Goal: Task Accomplishment & Management: Manage account settings

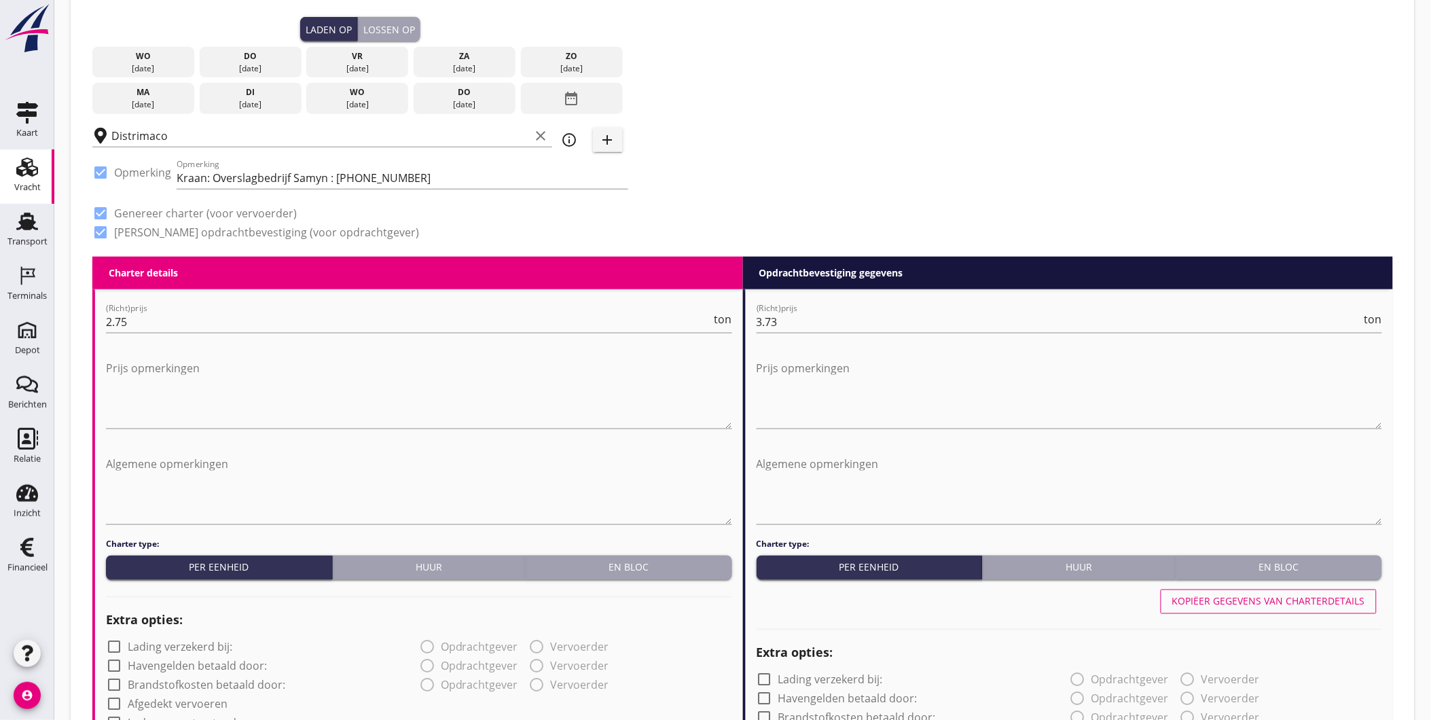
scroll to position [166, 0]
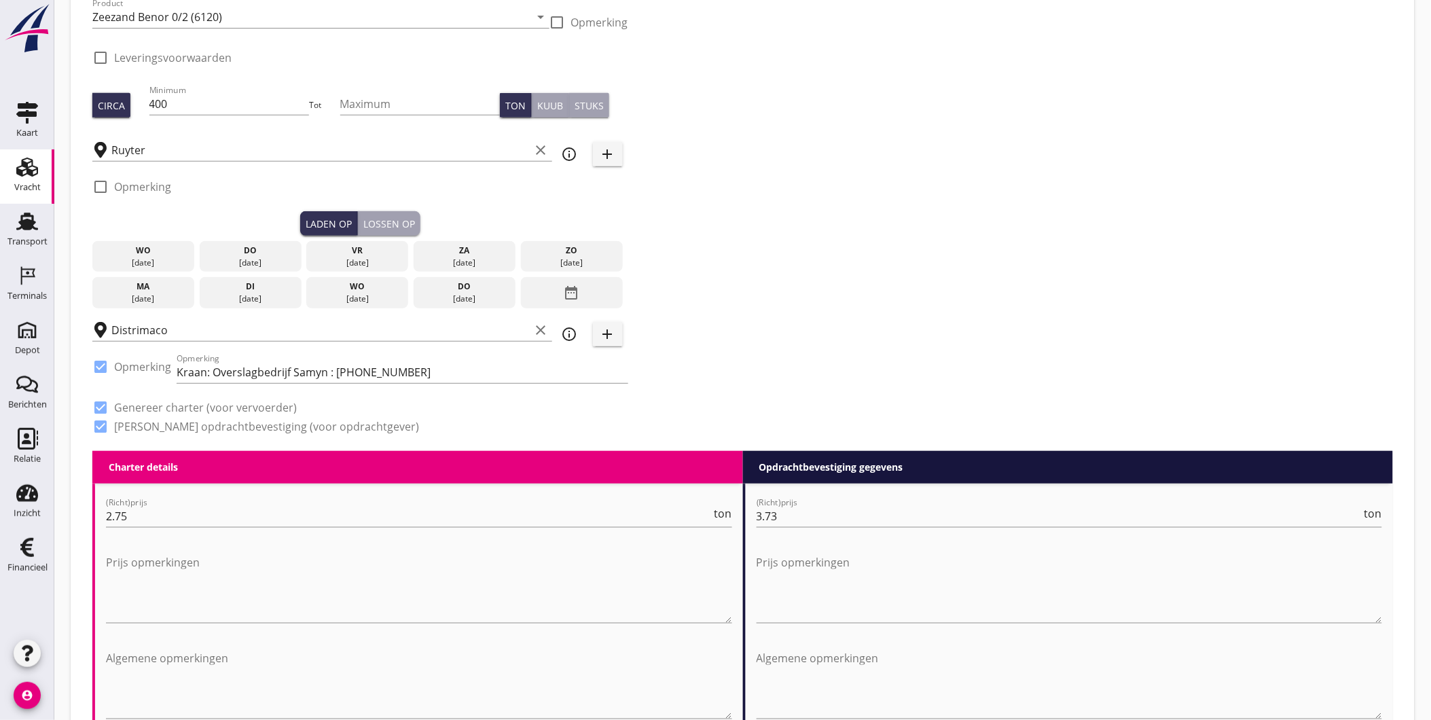
click at [266, 254] on div "do" at bounding box center [250, 250] width 95 height 12
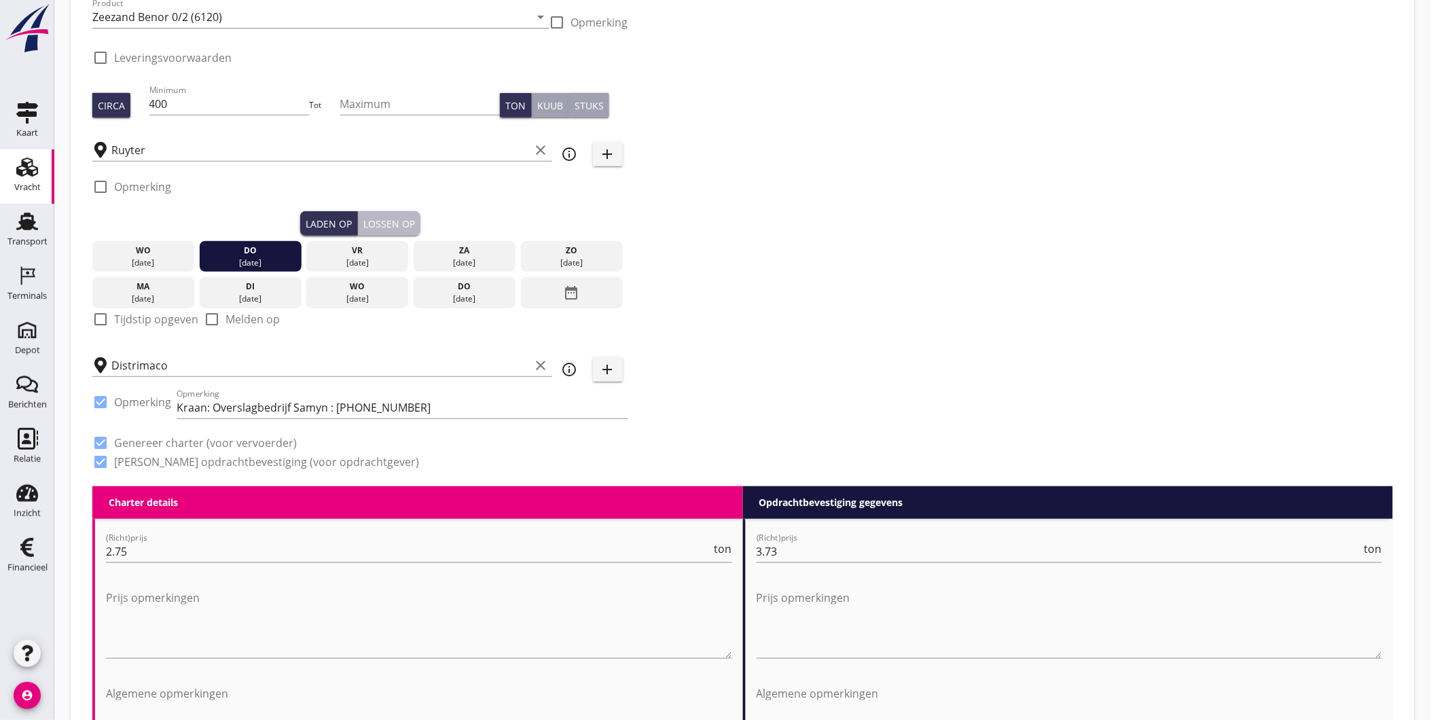
click at [389, 225] on div "Lossen op" at bounding box center [389, 224] width 52 height 14
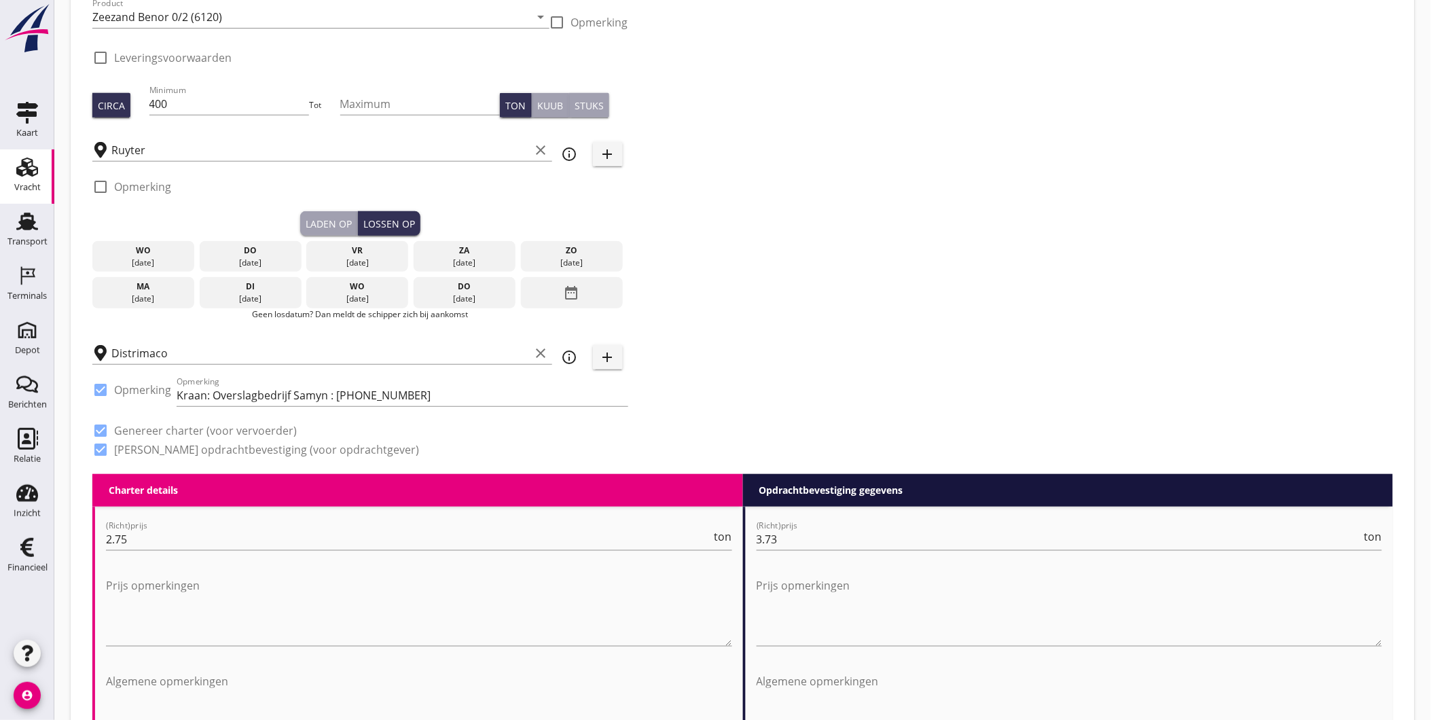
click at [374, 254] on div "vr" at bounding box center [357, 250] width 95 height 12
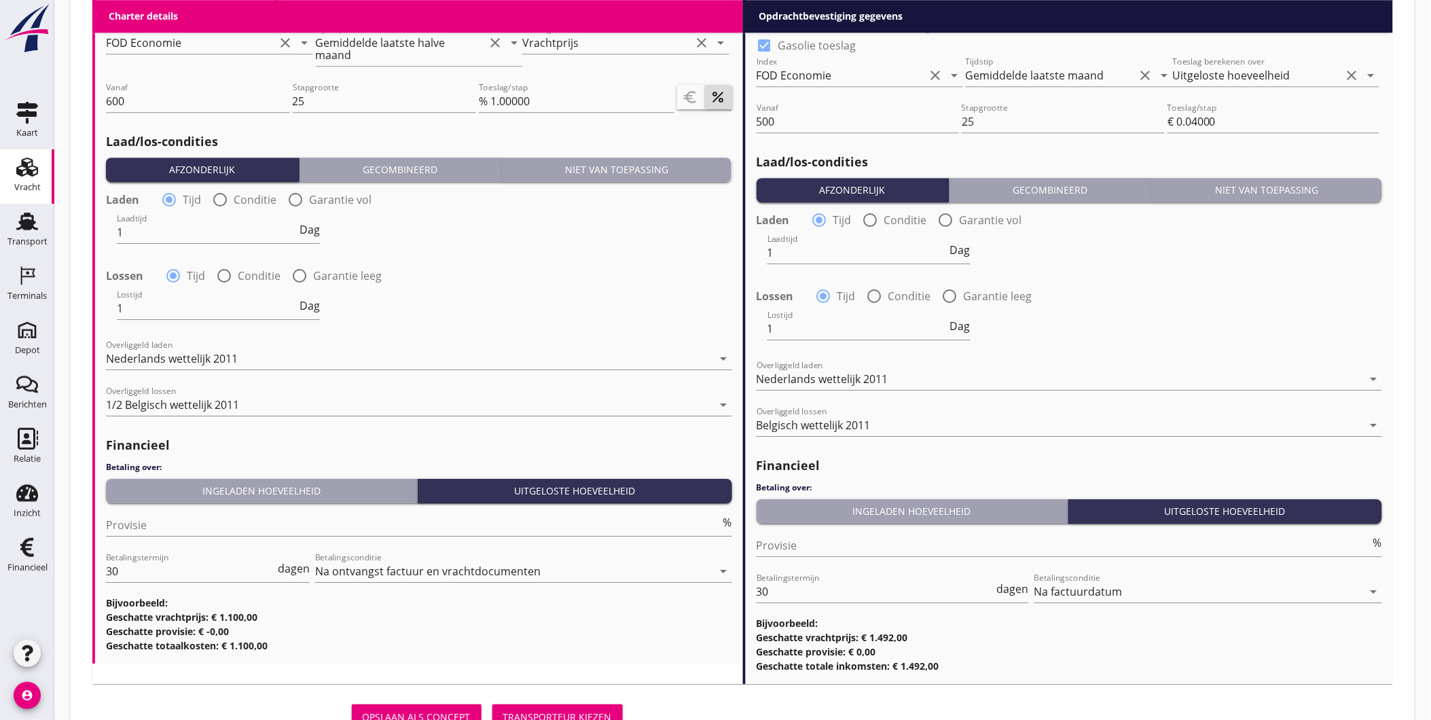
scroll to position [1431, 0]
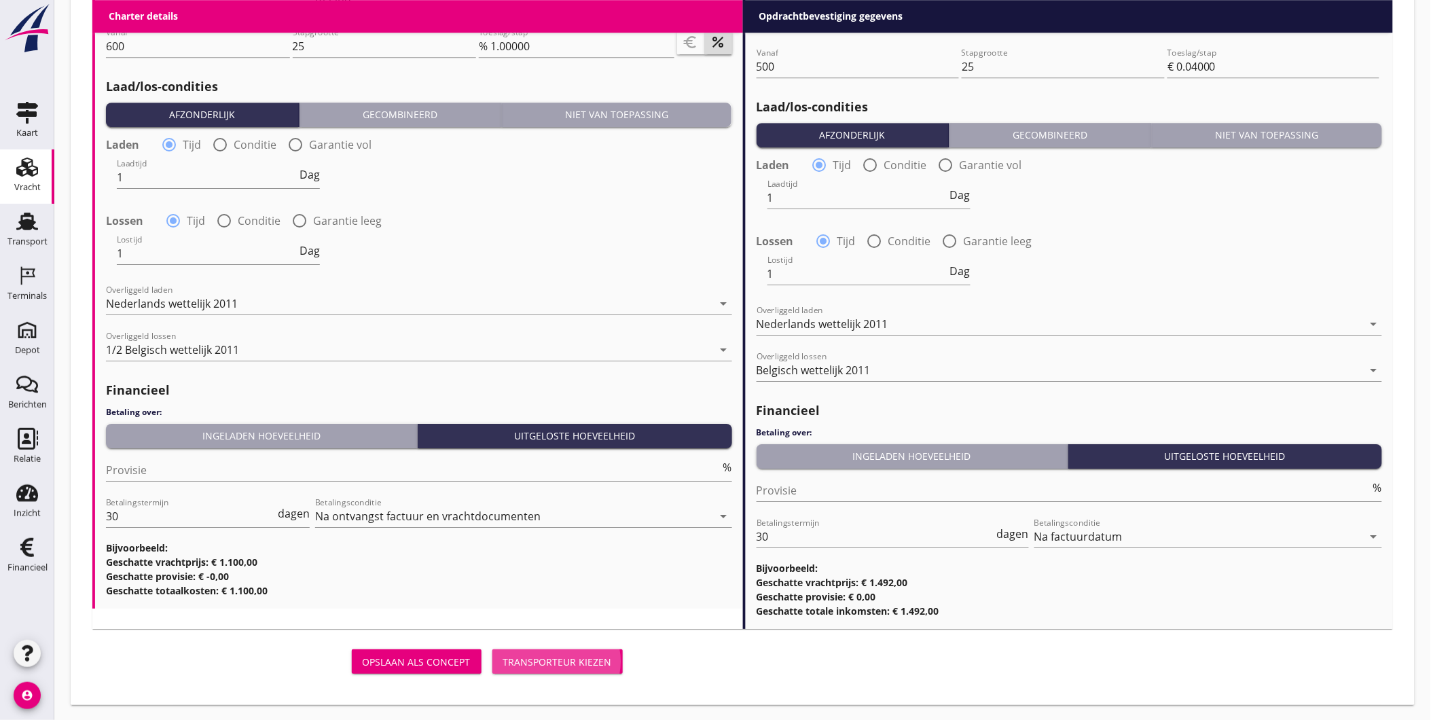
click at [573, 657] on div "Transporteur kiezen" at bounding box center [557, 662] width 109 height 14
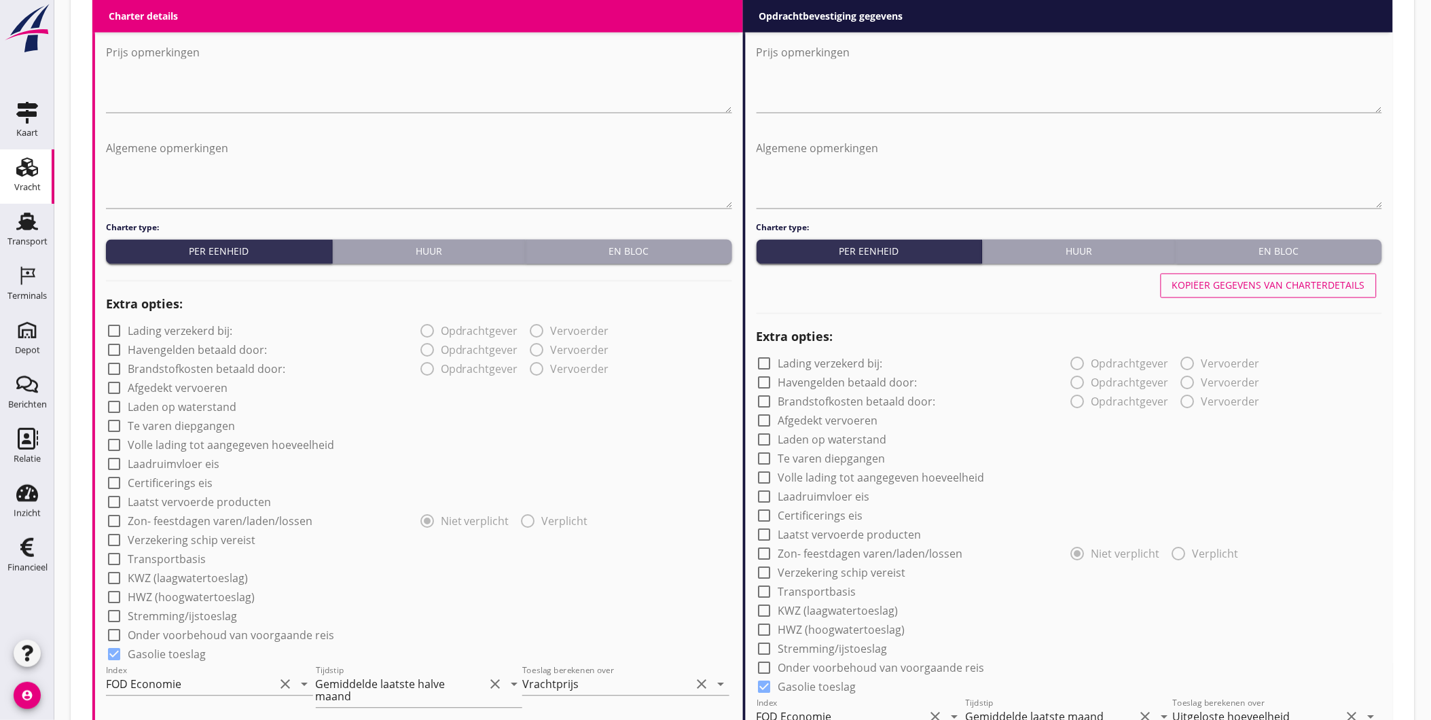
scroll to position [591, 0]
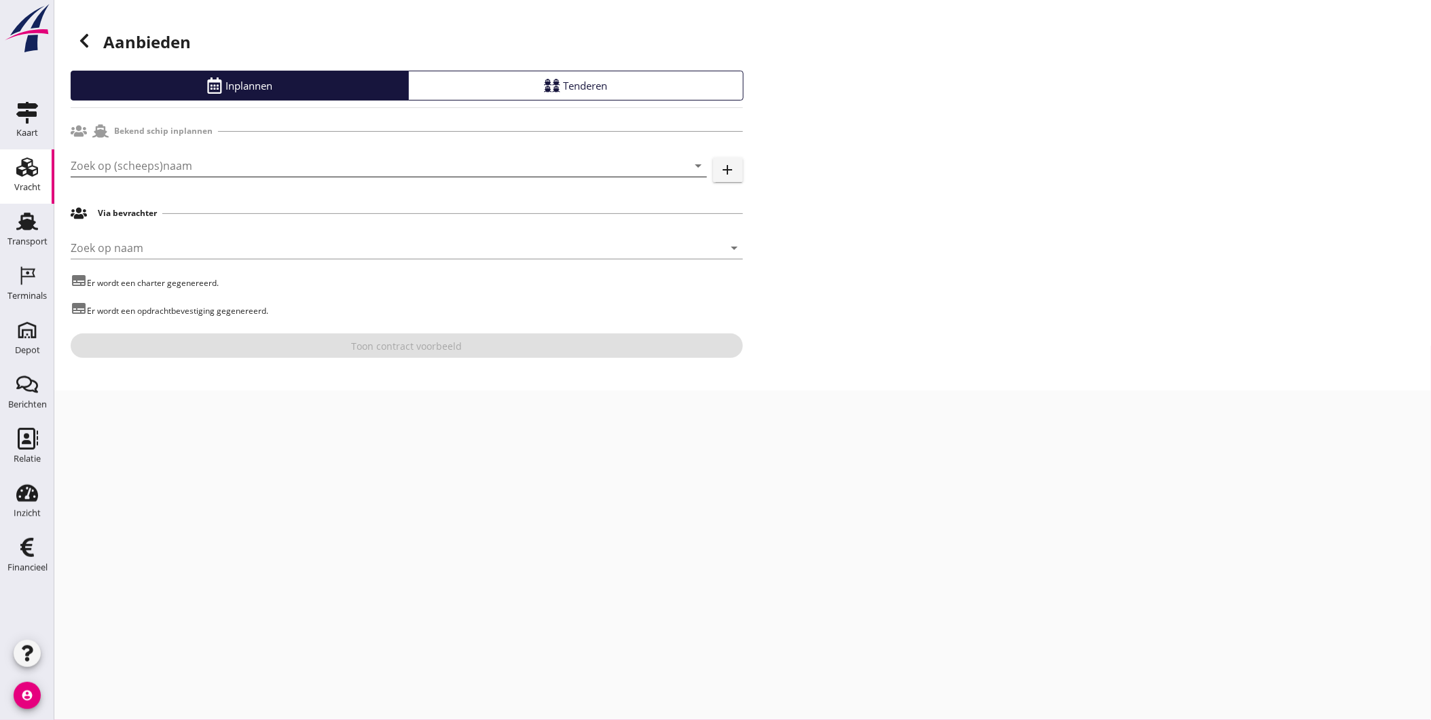
click at [190, 166] on input "Zoek op (scheeps)naam" at bounding box center [370, 166] width 598 height 22
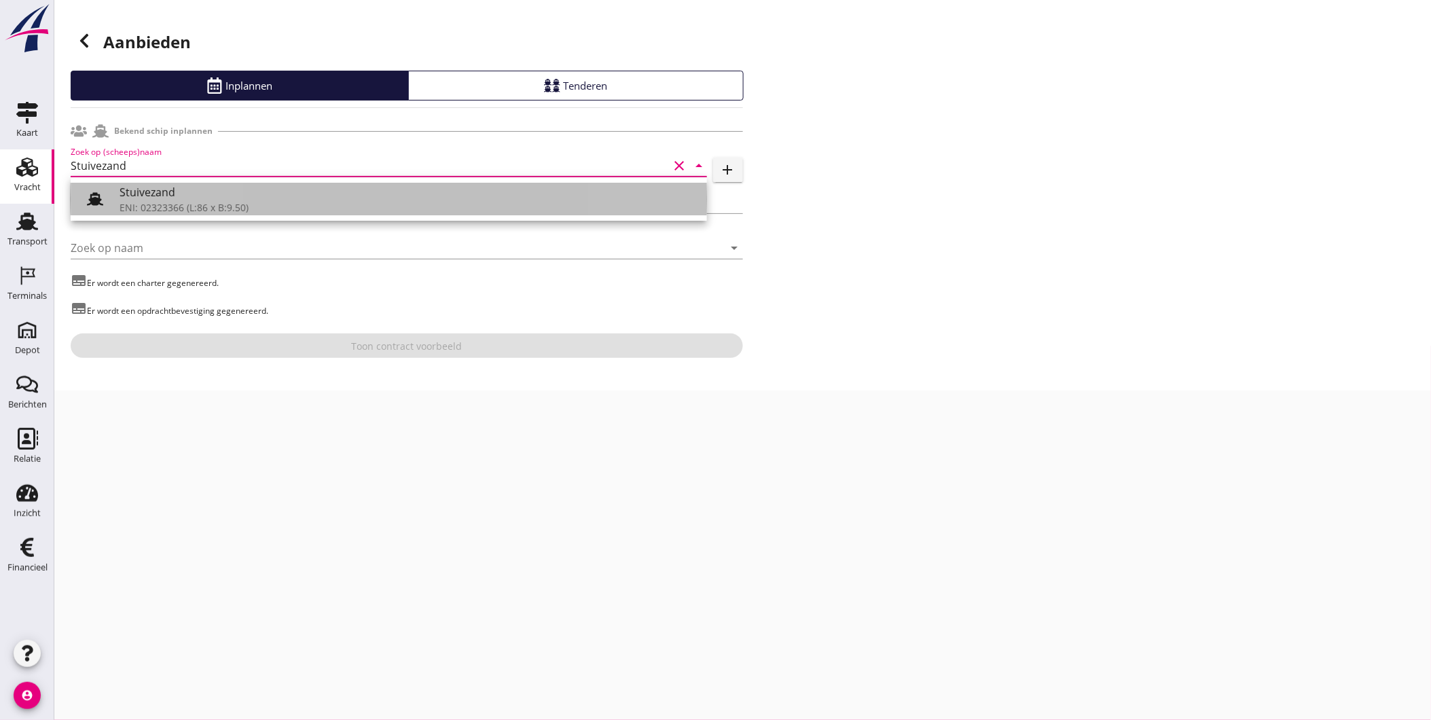
click at [181, 187] on div "Stuivezand" at bounding box center [408, 192] width 577 height 16
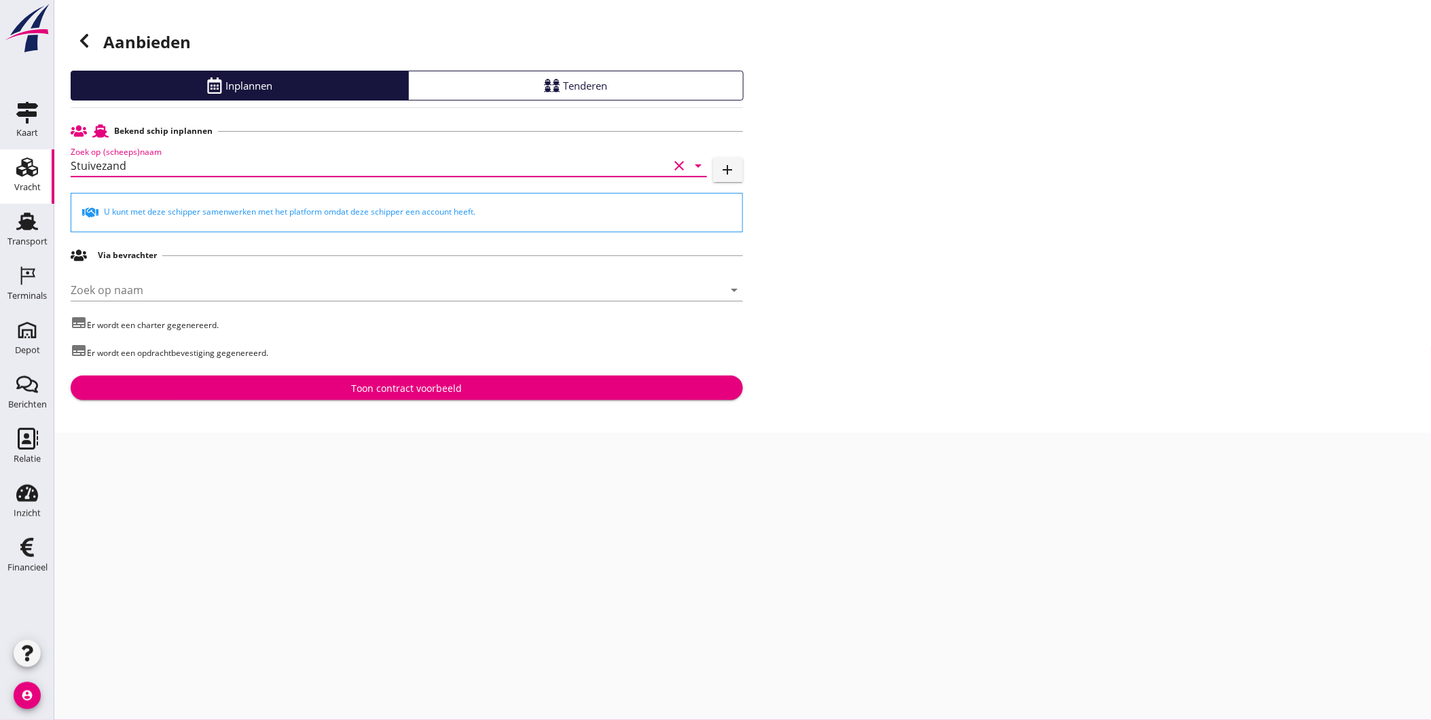
type input "Stuivezand"
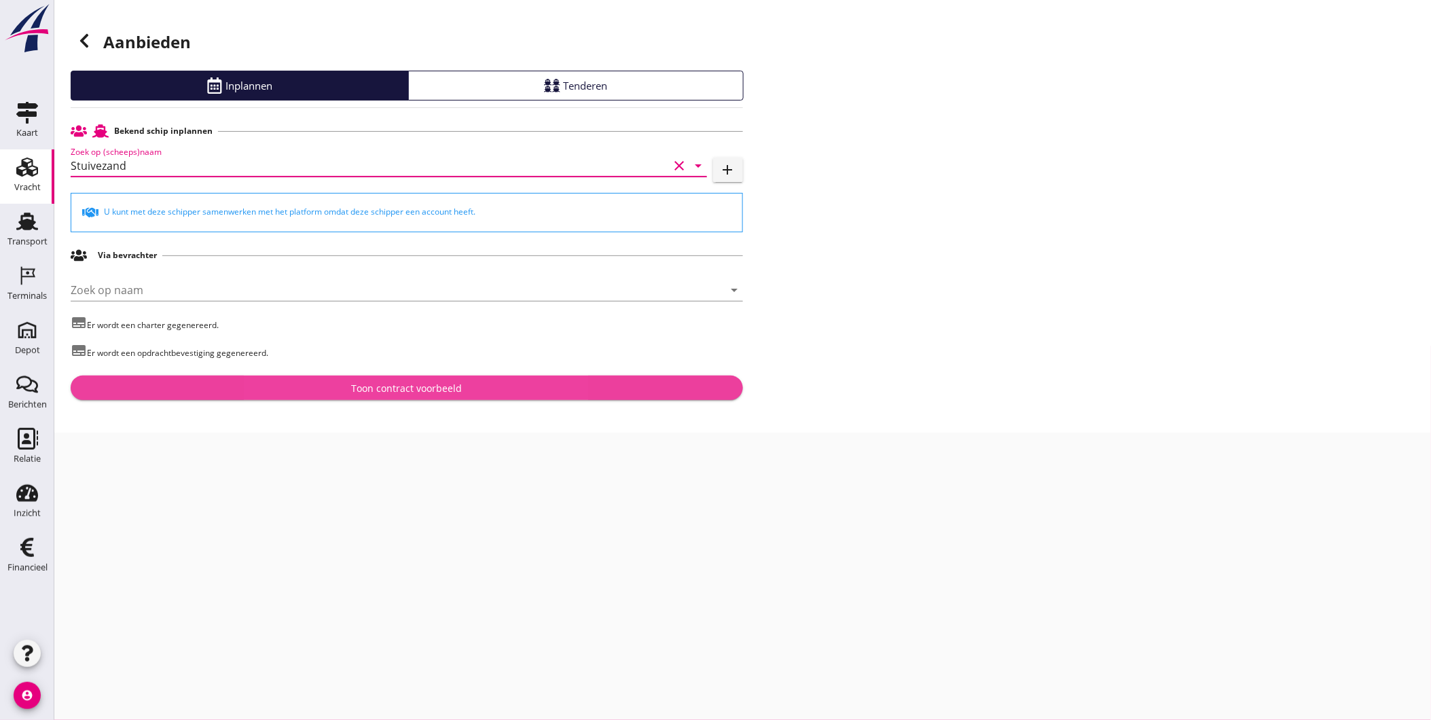
click at [391, 384] on div "Toon contract voorbeeld" at bounding box center [406, 388] width 111 height 14
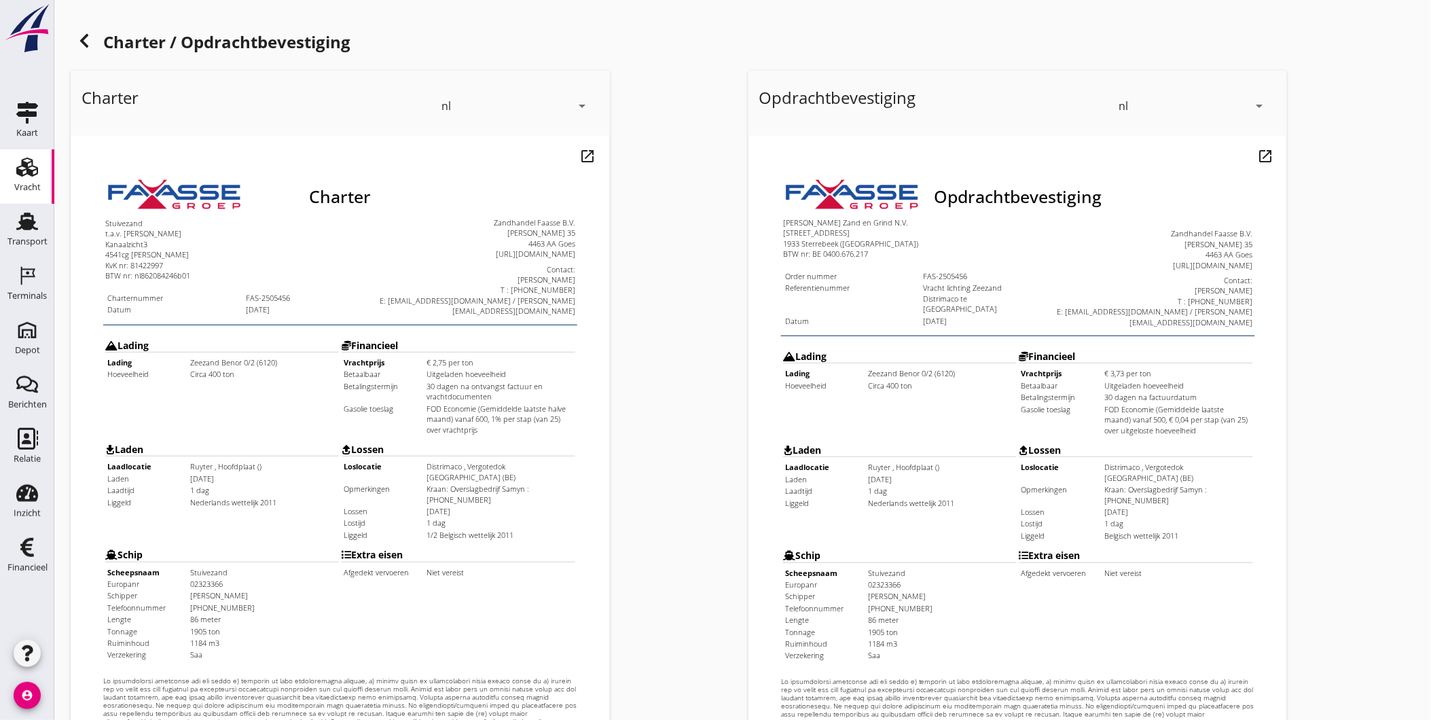
scroll to position [285, 0]
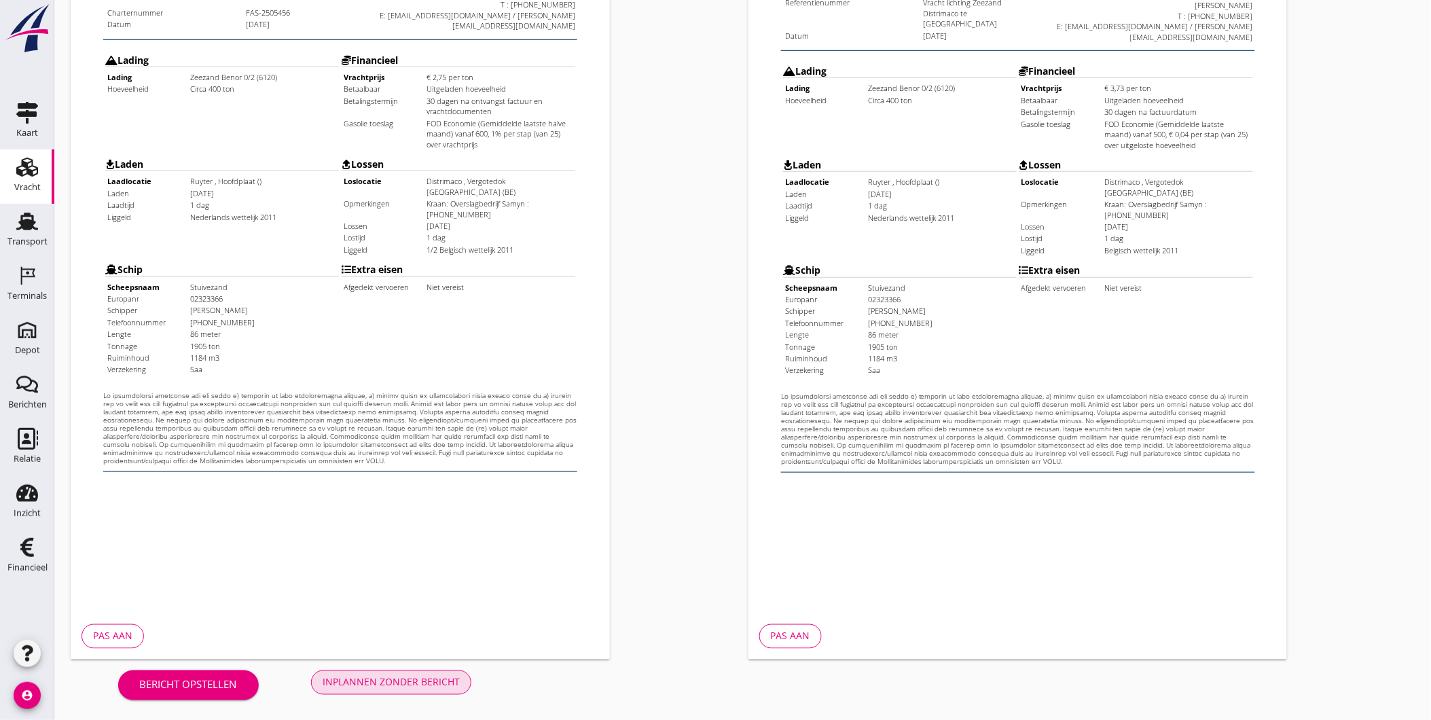
drag, startPoint x: 512, startPoint y: 535, endPoint x: 476, endPoint y: 510, distance: 43.9
click at [433, 677] on div "Inplannen zonder bericht" at bounding box center [391, 682] width 137 height 14
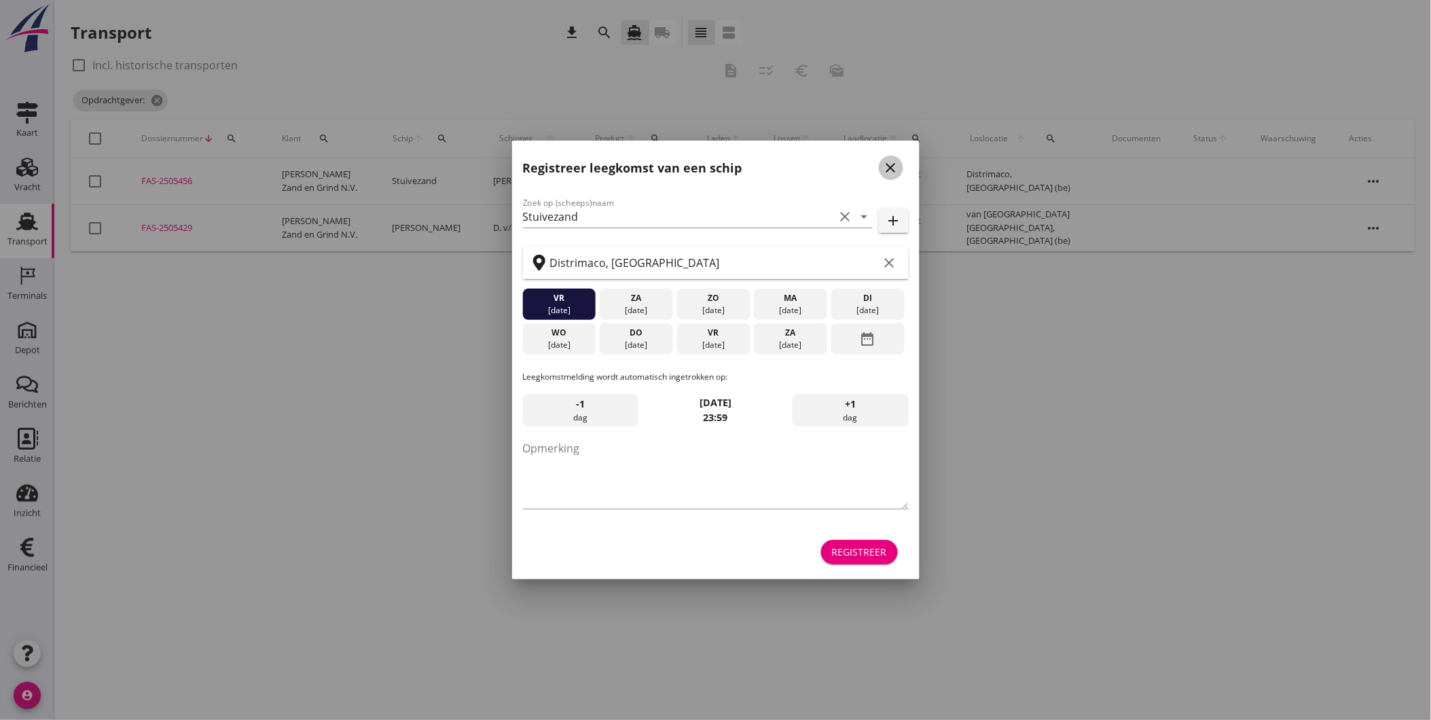
click at [898, 168] on icon "close" at bounding box center [891, 168] width 16 height 16
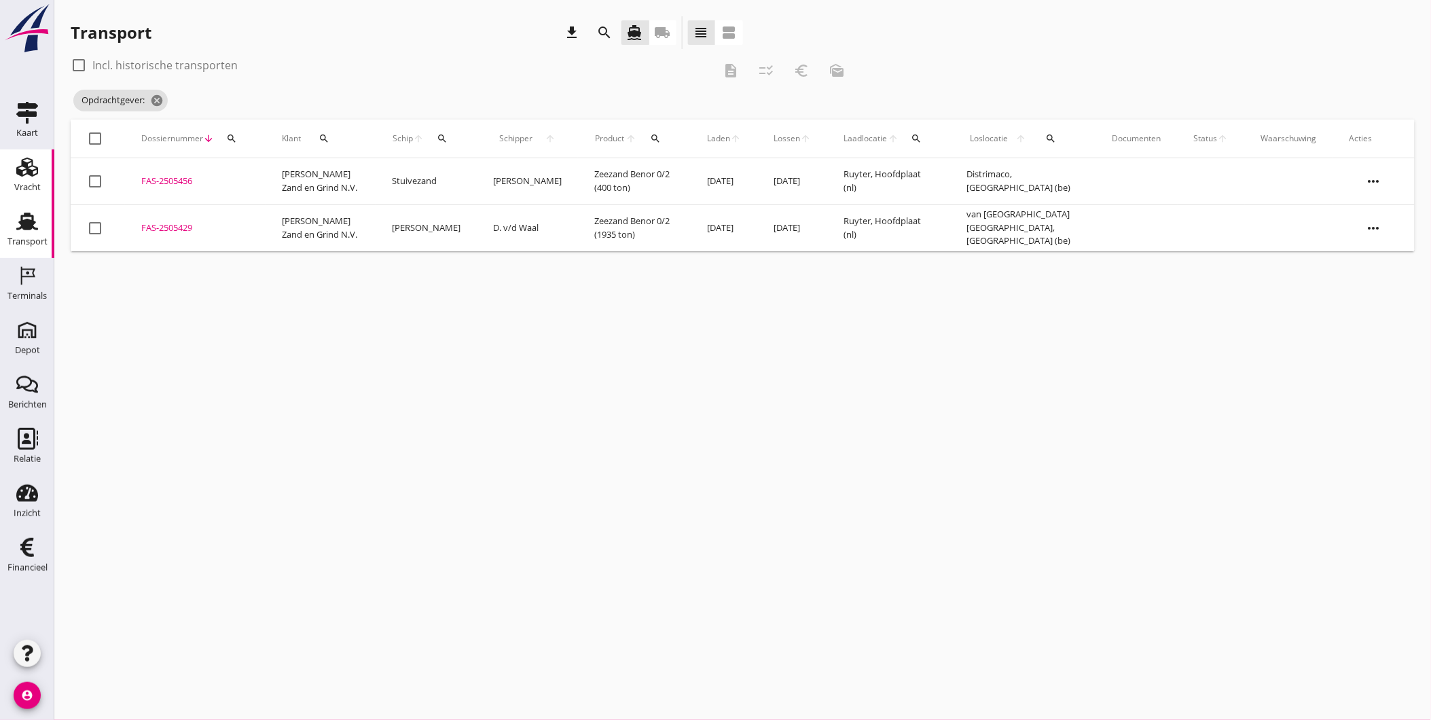
click at [31, 186] on div "Vracht" at bounding box center [27, 187] width 26 height 9
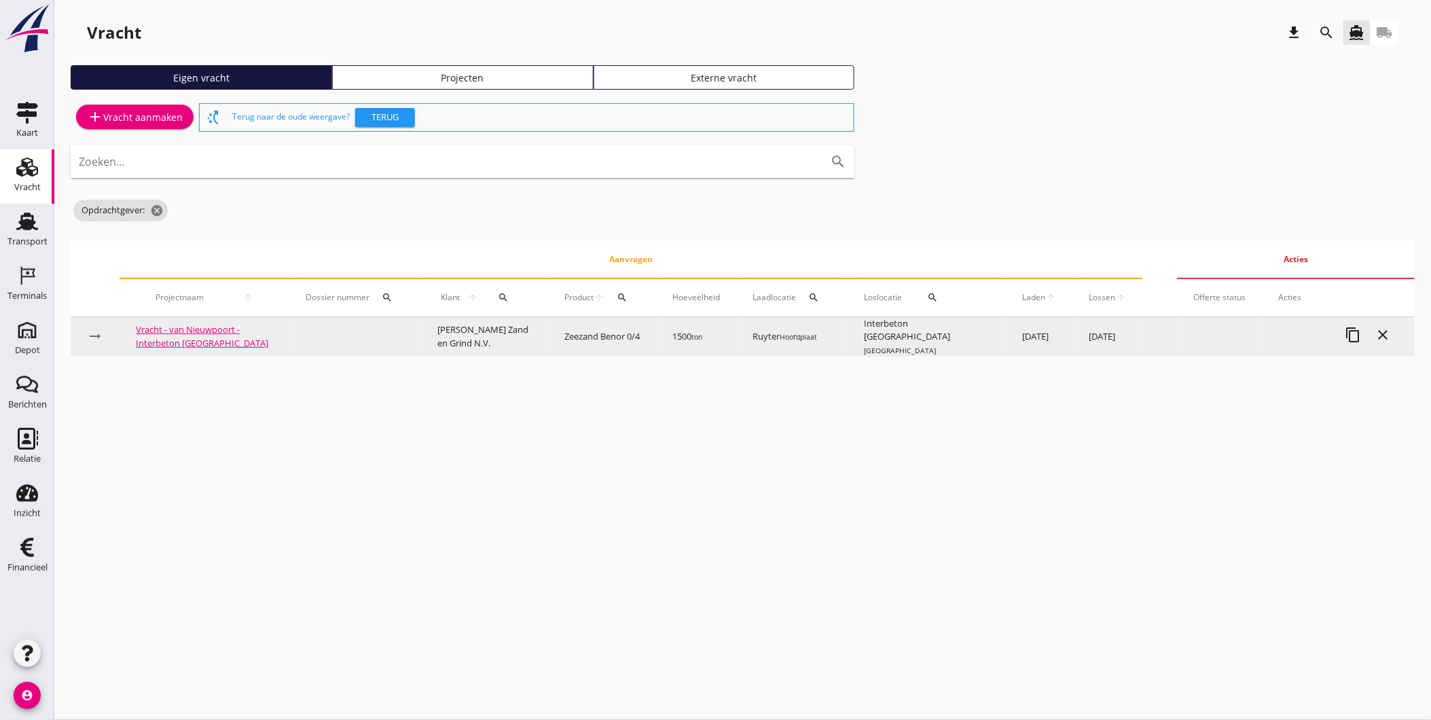
click at [318, 331] on td at bounding box center [355, 337] width 132 height 40
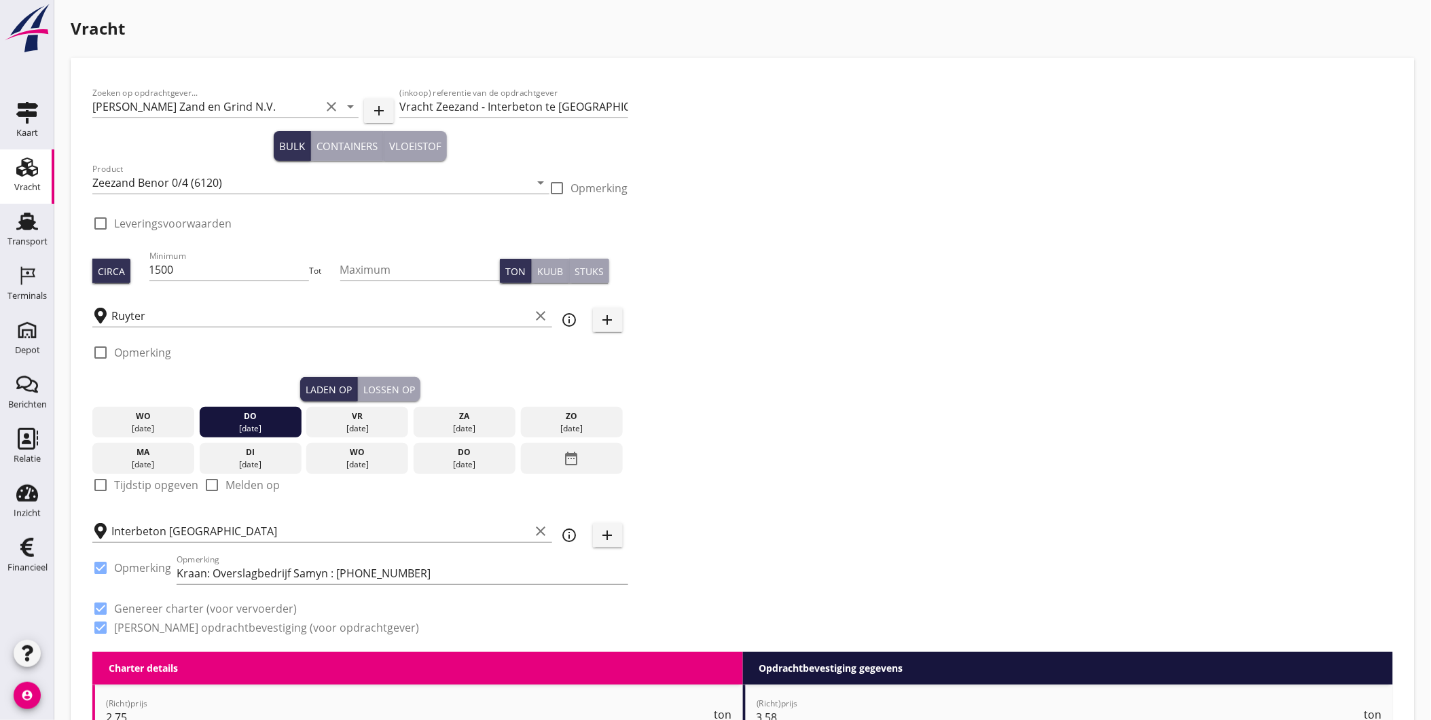
click at [388, 391] on div "Lossen op" at bounding box center [389, 389] width 52 height 14
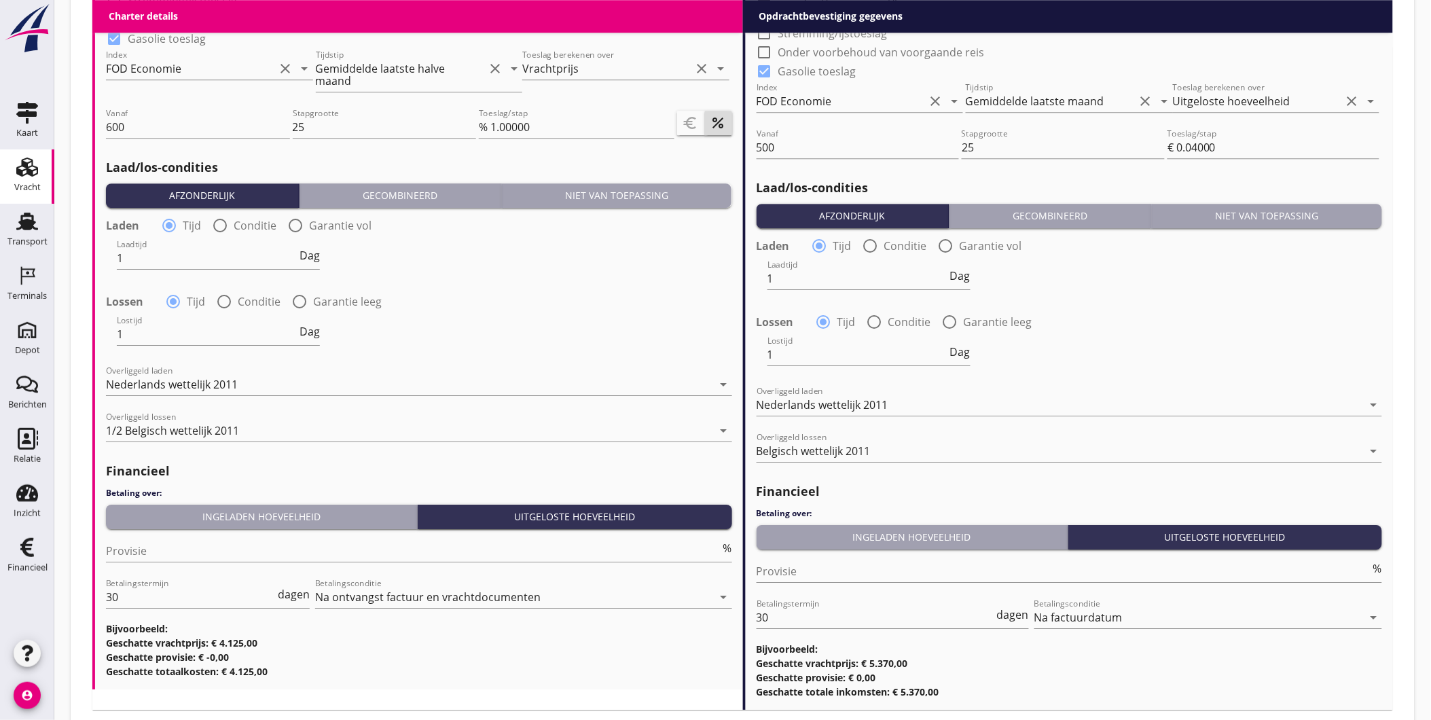
scroll to position [1431, 0]
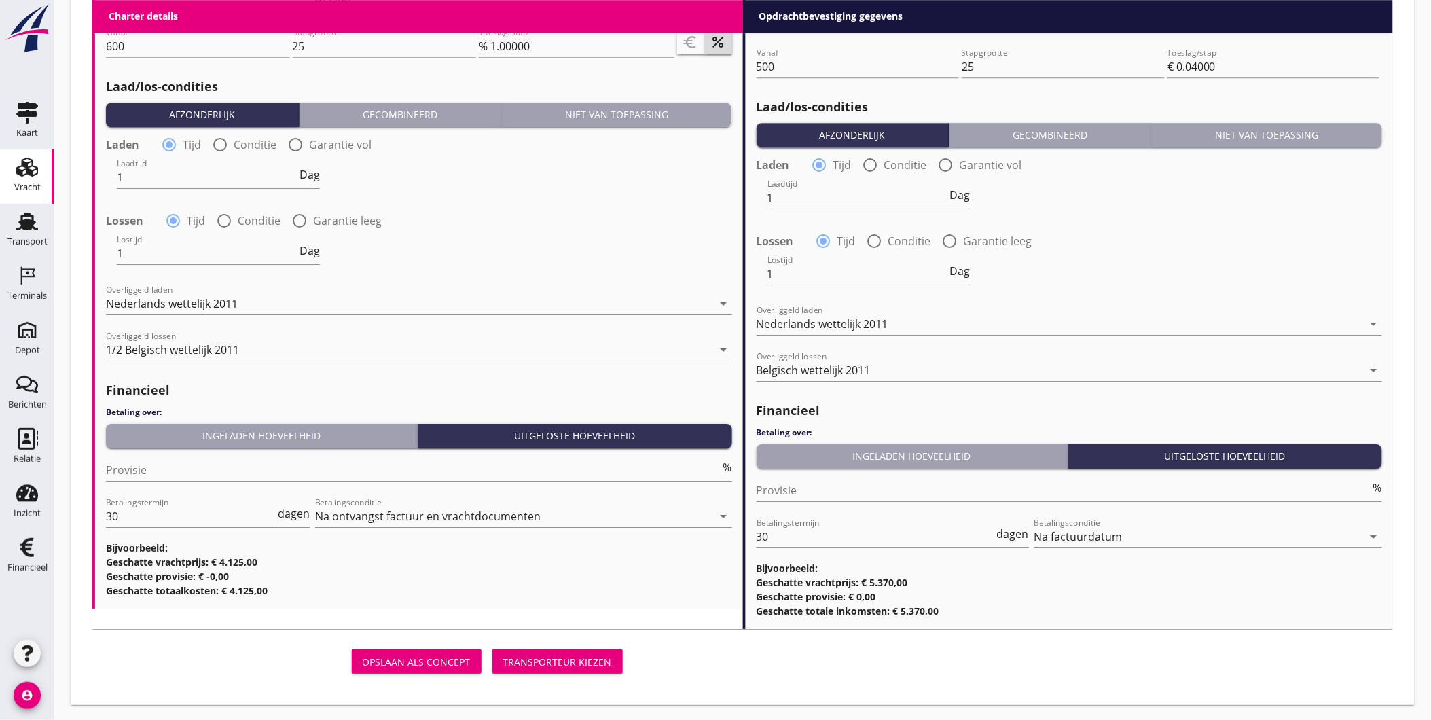
click at [547, 664] on div "Transporteur kiezen" at bounding box center [557, 662] width 109 height 14
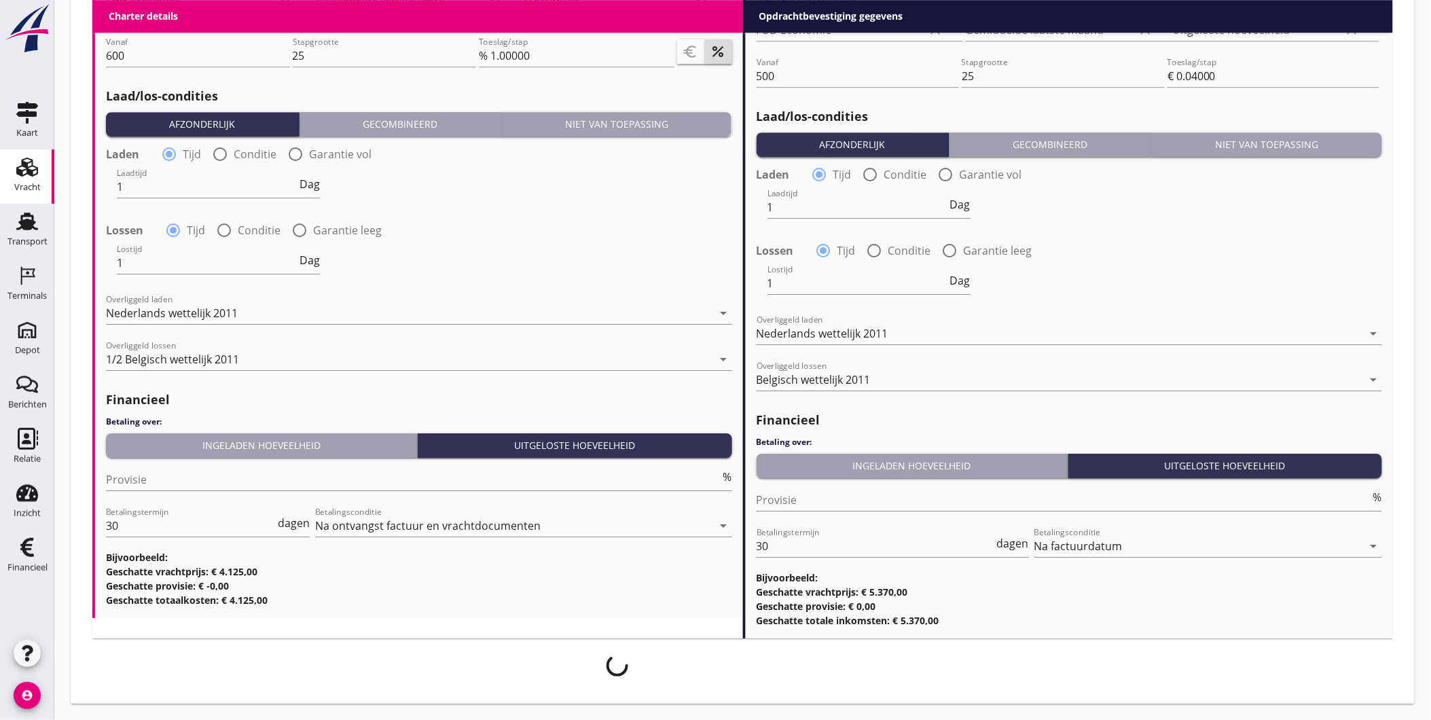
scroll to position [1421, 0]
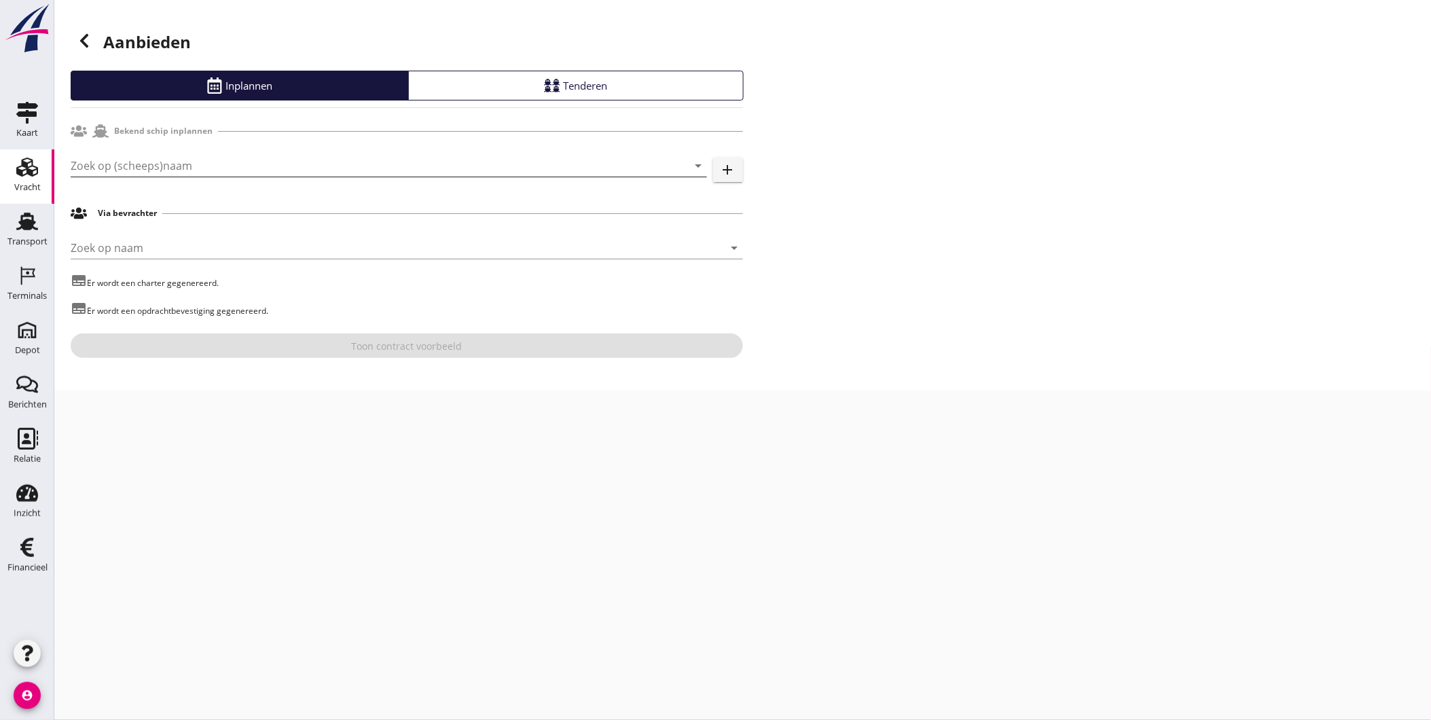
click at [281, 165] on input "Zoek op (scheeps)naam" at bounding box center [370, 166] width 598 height 22
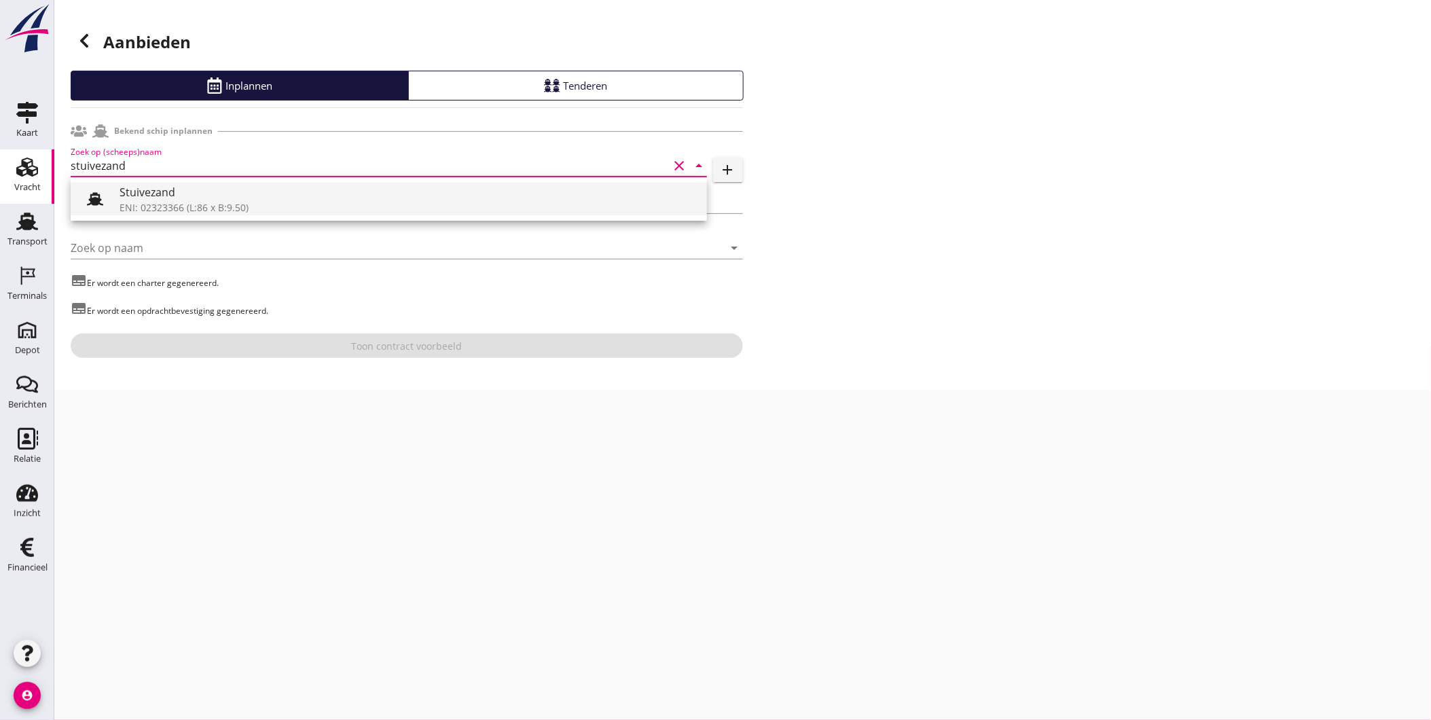
click at [259, 201] on div "ENI: 02323366 (L:86 x B:9.50)" at bounding box center [408, 207] width 577 height 14
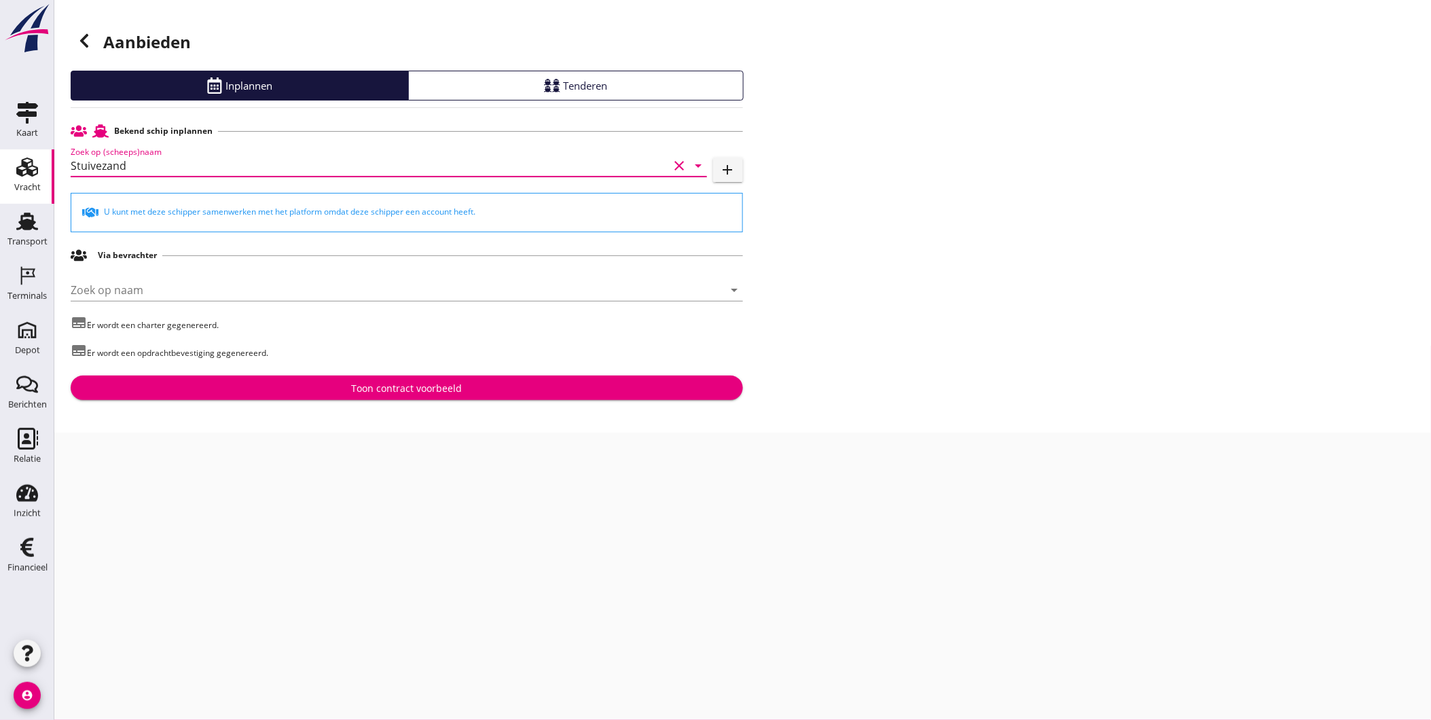
type input "Stuivezand"
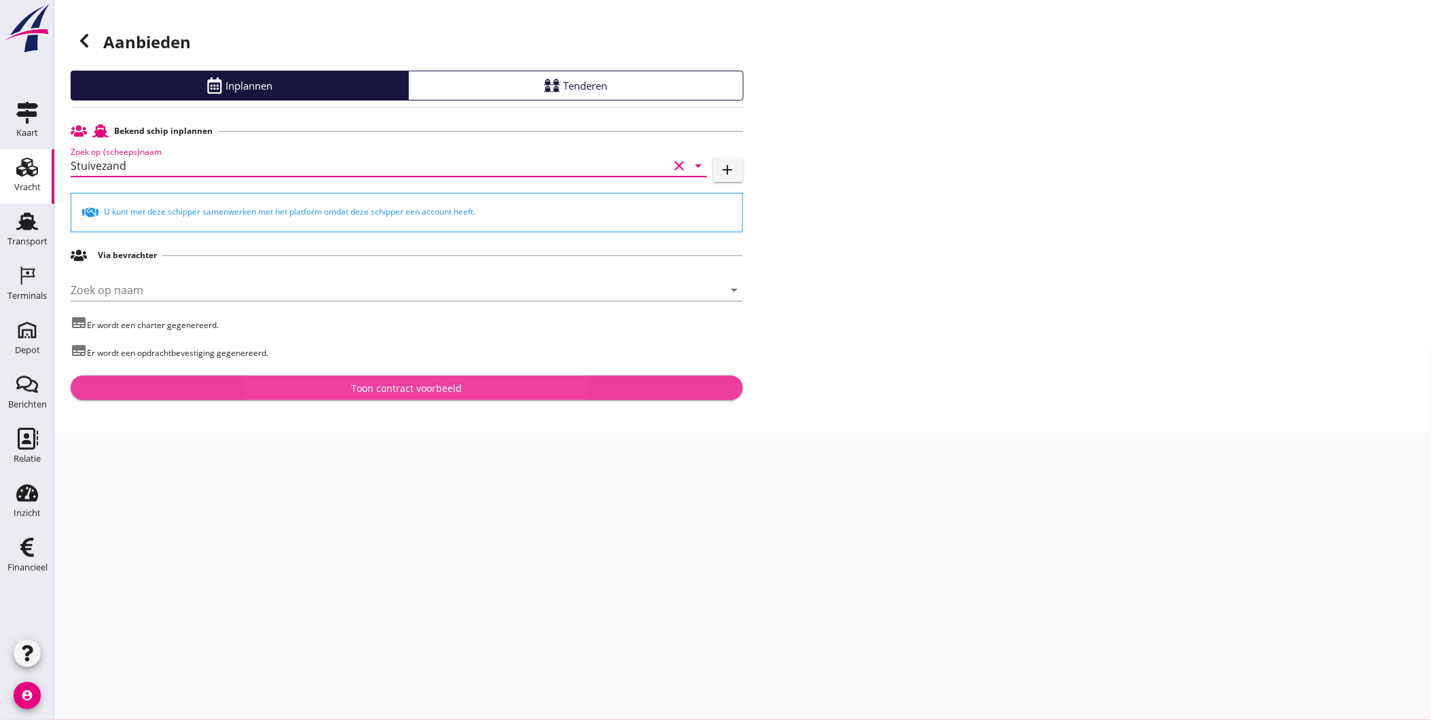
click at [376, 392] on div "Toon contract voorbeeld" at bounding box center [406, 388] width 111 height 14
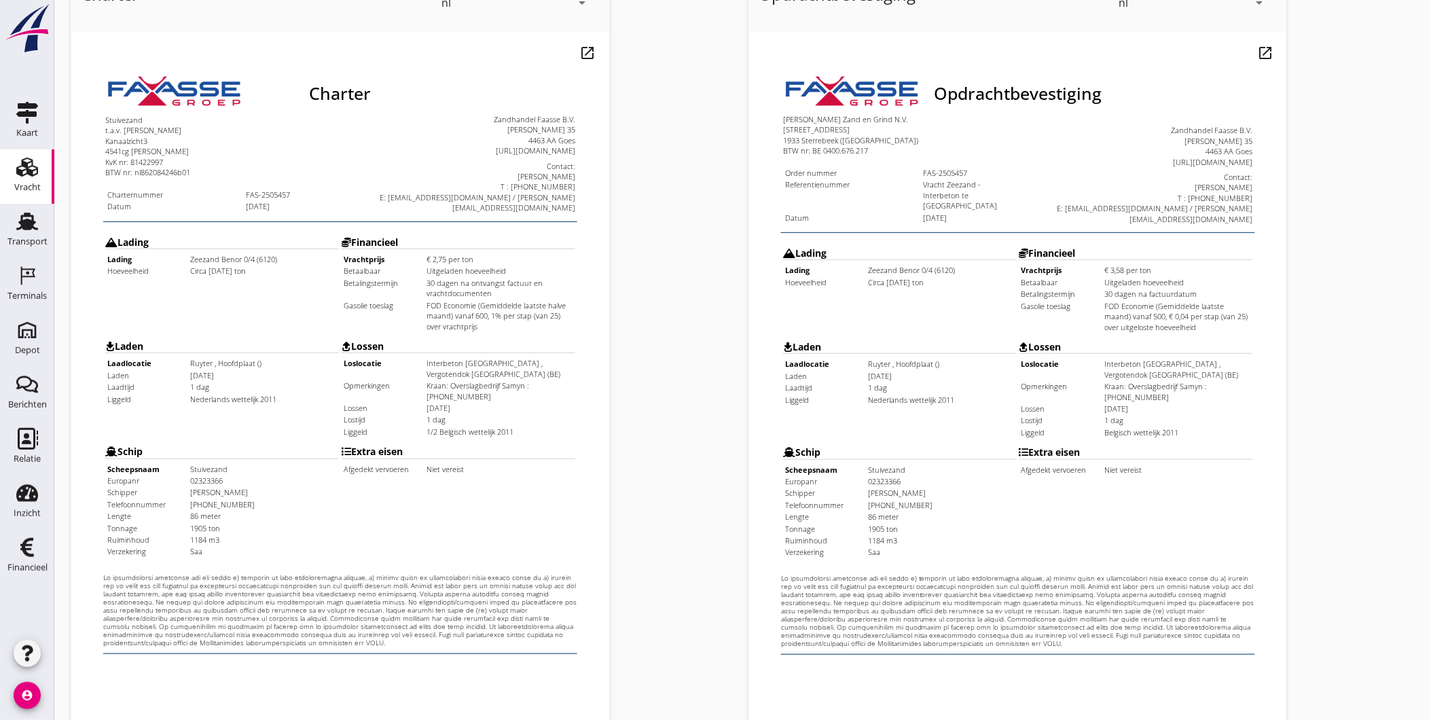
scroll to position [285, 0]
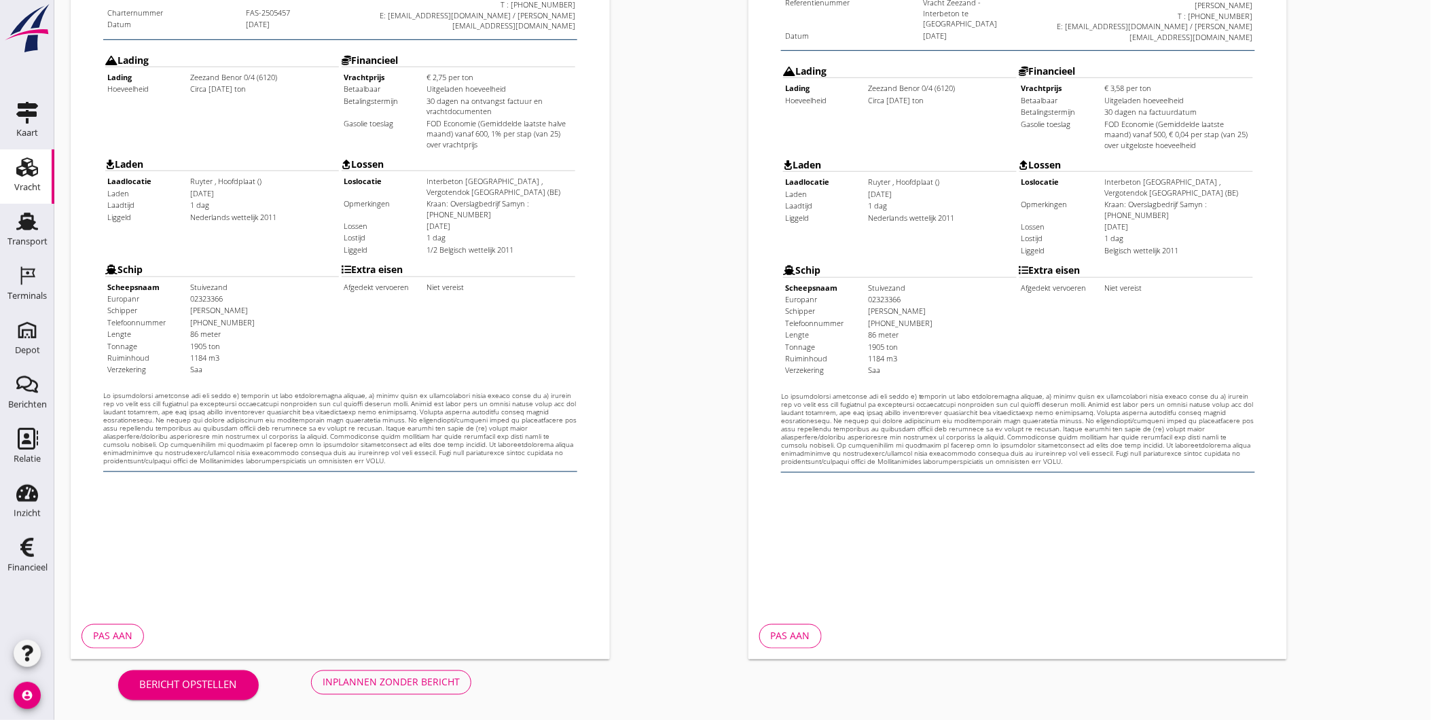
click at [439, 676] on div "Inplannen zonder bericht" at bounding box center [391, 682] width 137 height 14
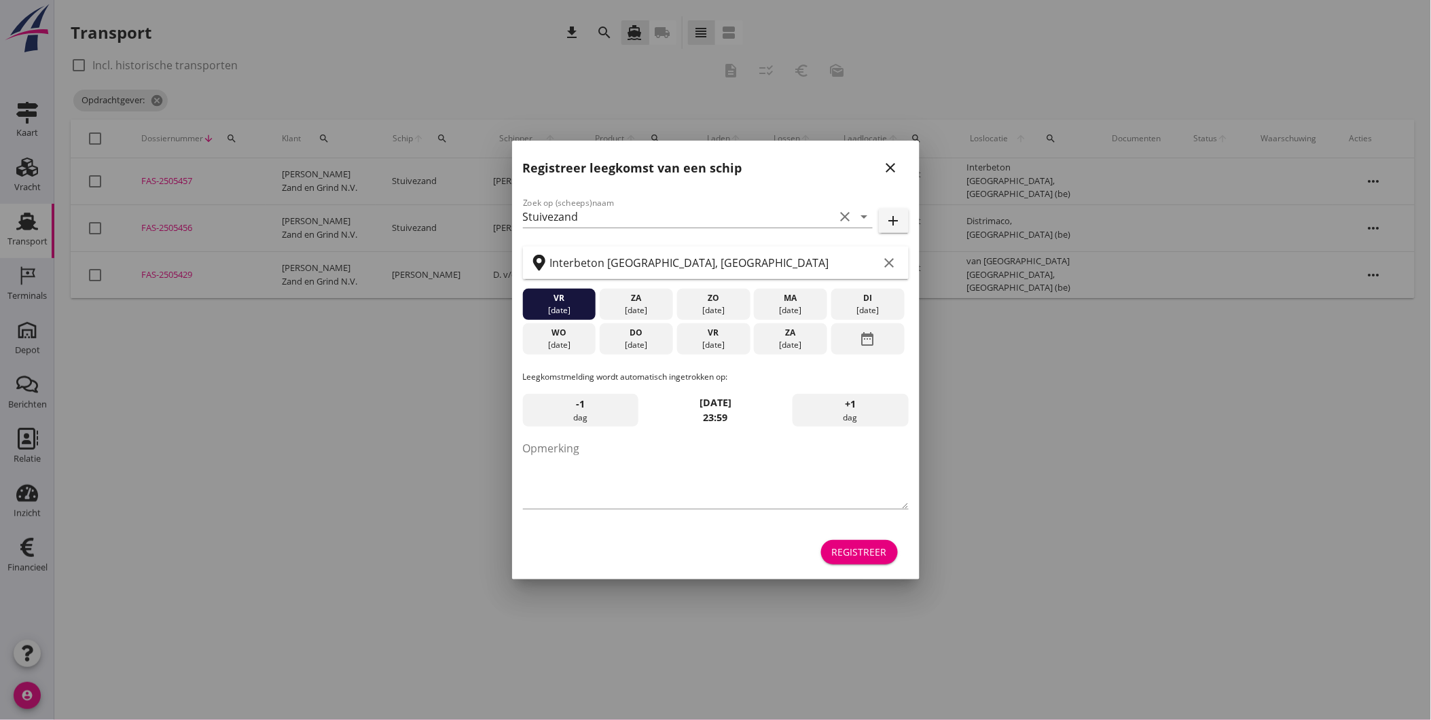
click at [879, 165] on div "Registreer leegkomst van een schip close" at bounding box center [715, 162] width 407 height 43
click at [893, 166] on icon "close" at bounding box center [891, 168] width 16 height 16
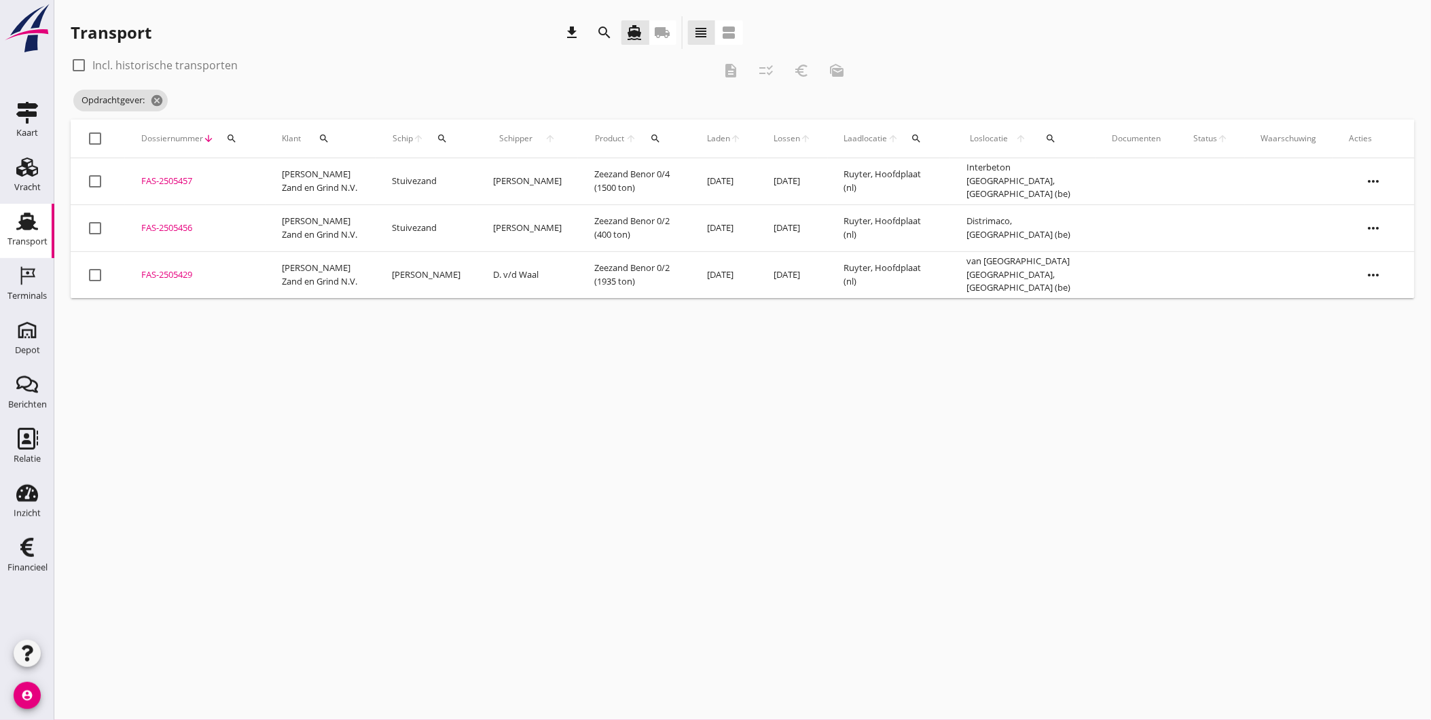
click at [160, 227] on div "FAS-2505456" at bounding box center [195, 228] width 108 height 14
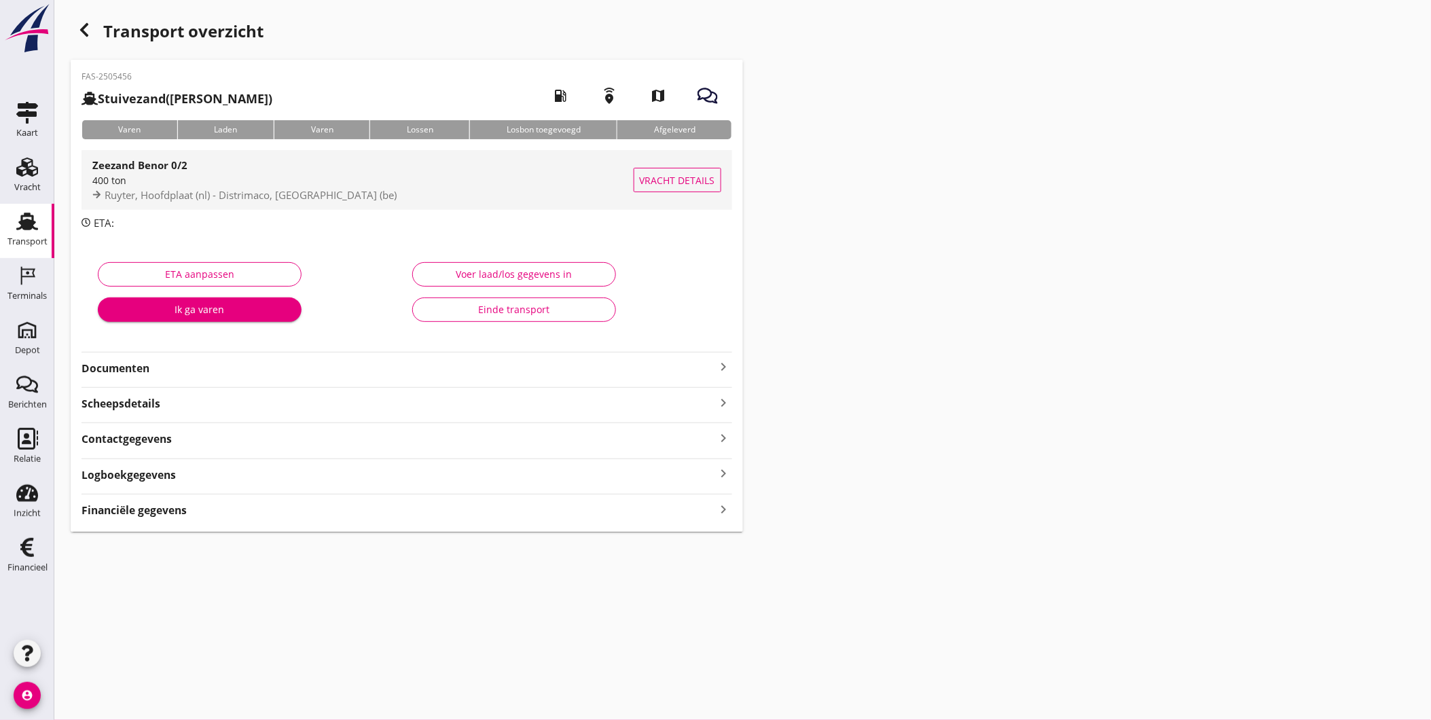
click at [153, 166] on strong "Zeezand Benor 0/2" at bounding box center [139, 165] width 95 height 14
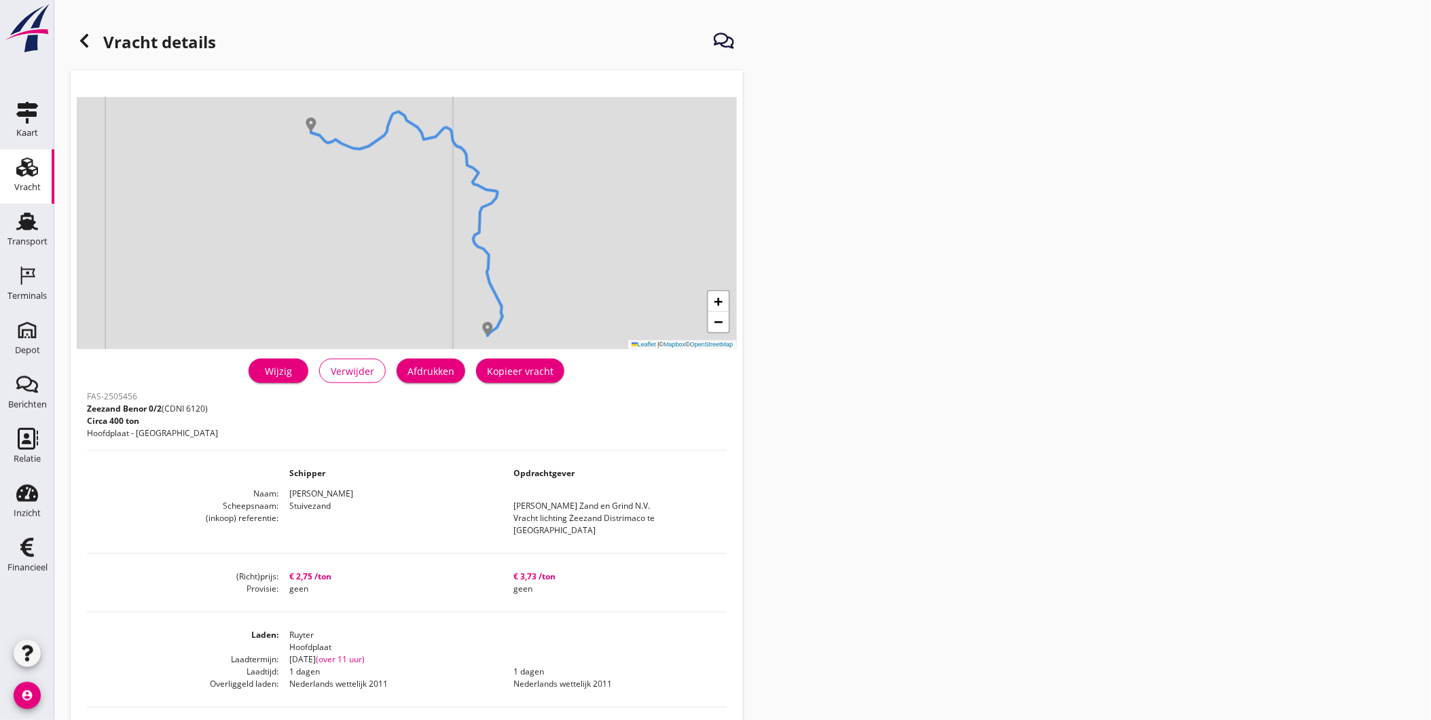
click at [18, 183] on div "Vracht" at bounding box center [27, 187] width 26 height 9
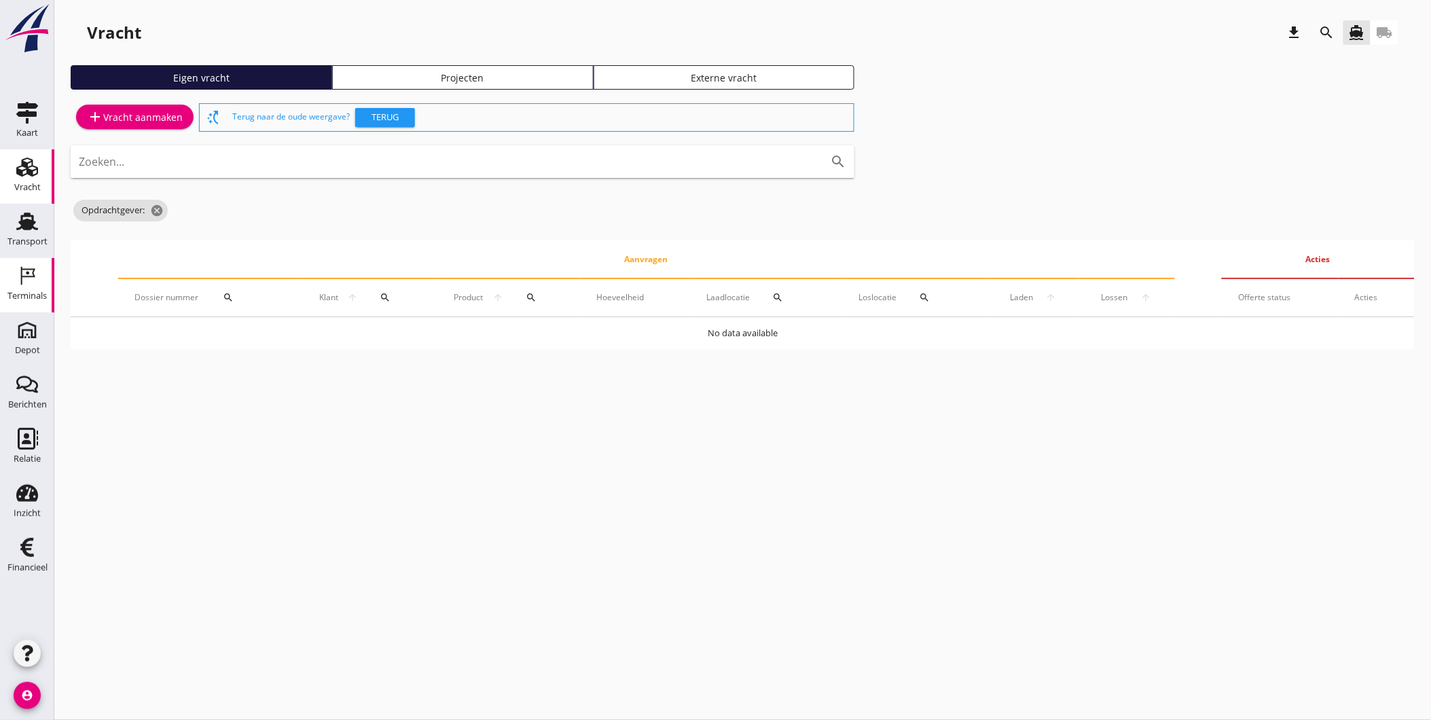
click at [50, 282] on div "Terminals Terminals" at bounding box center [27, 285] width 54 height 54
click at [37, 283] on icon "Terminals" at bounding box center [27, 276] width 22 height 22
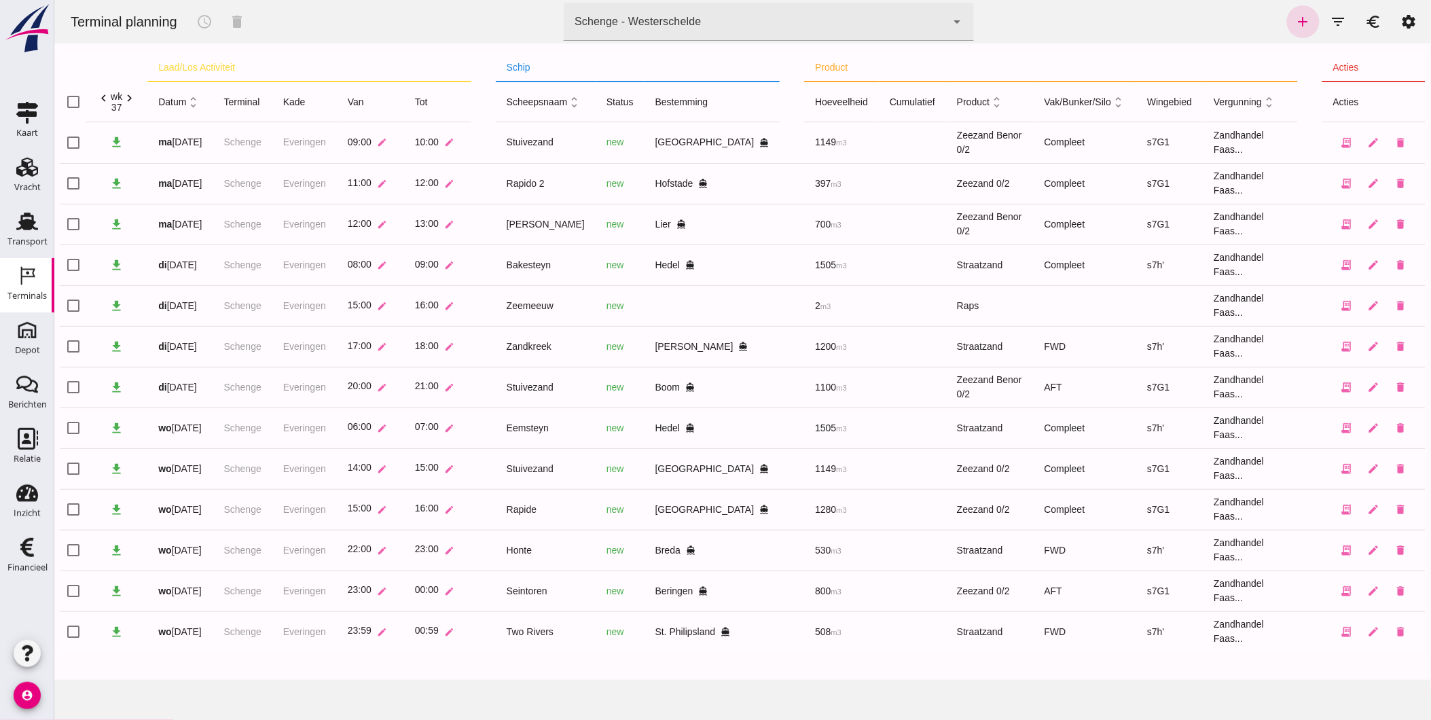
click at [928, 5] on div "Schenge - Westerschelde 9c876888-926f-4f5f-969d-c779b766b815" at bounding box center [754, 22] width 382 height 38
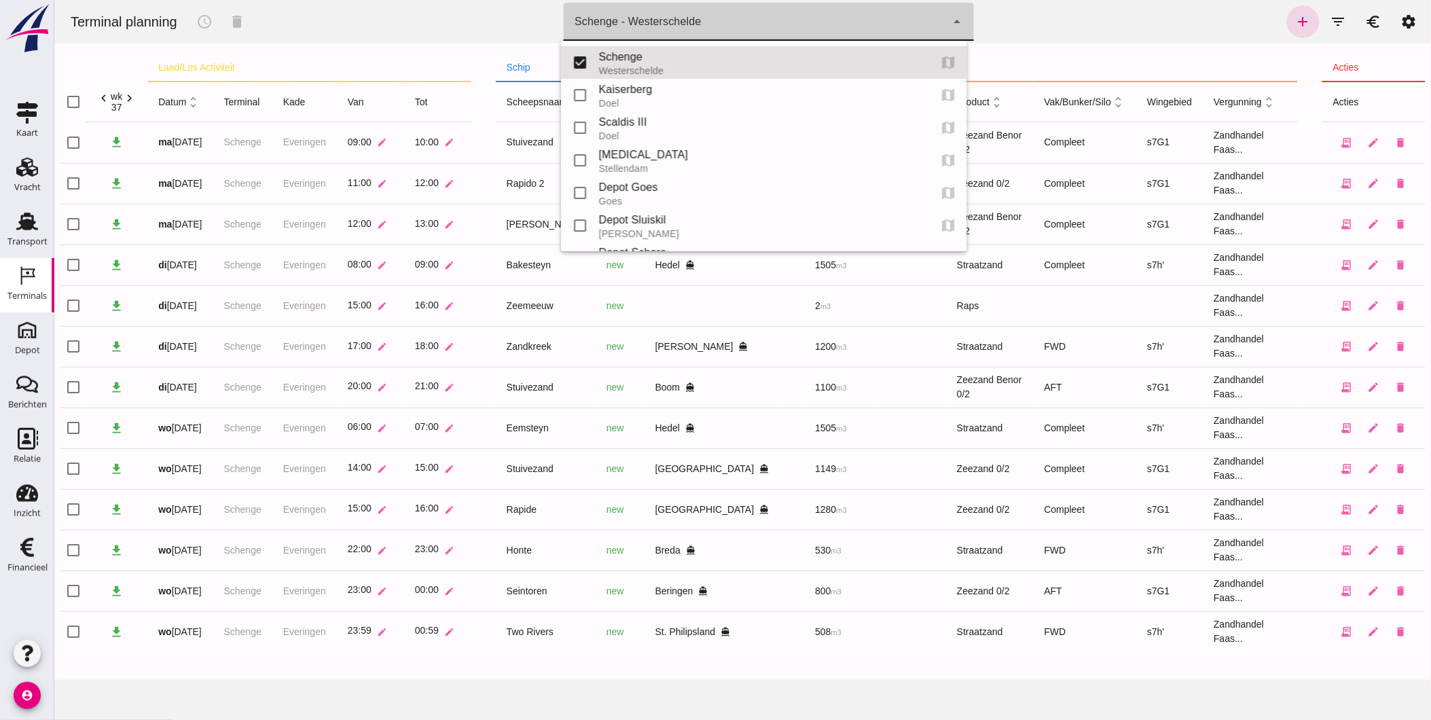
click at [1100, 17] on div "Terminal planning schedule delete terminal Schenge - Westerschelde 9c876888-926…" at bounding box center [742, 21] width 1366 height 43
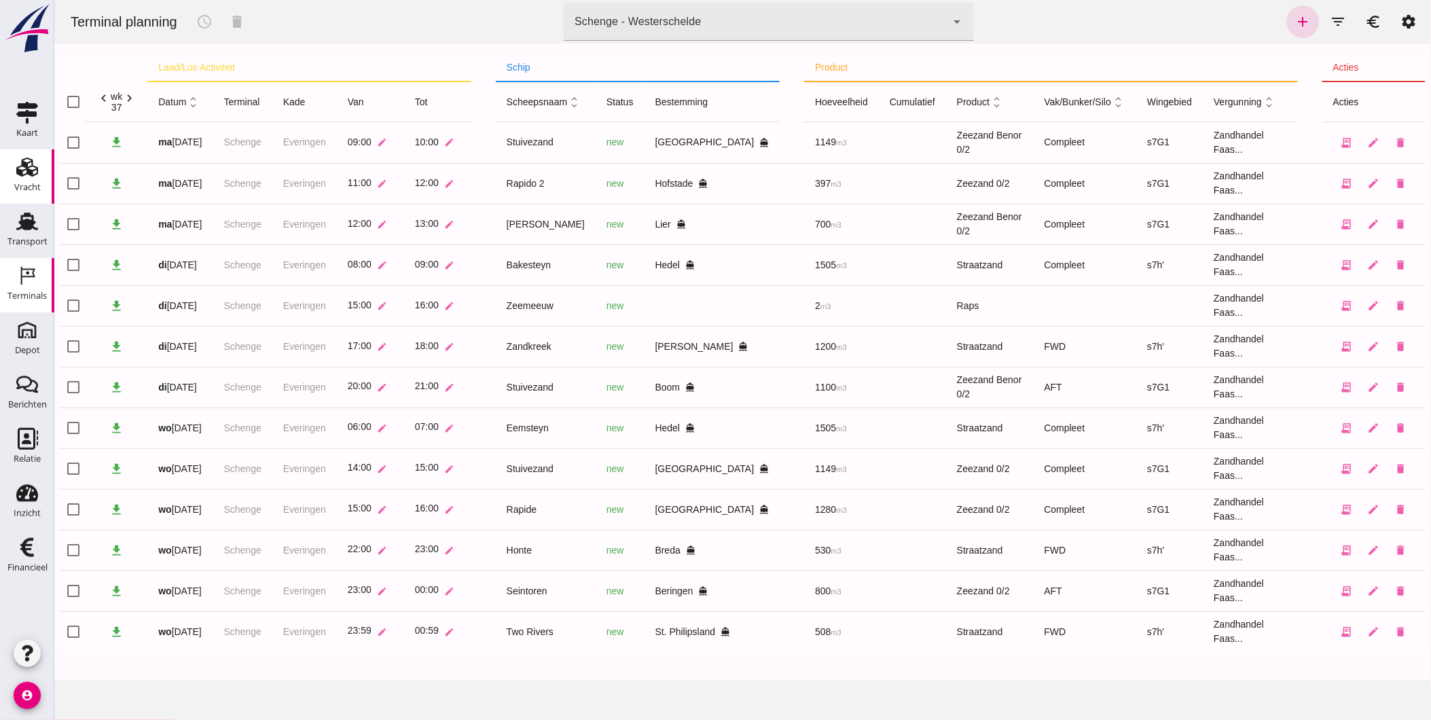
click at [38, 181] on div "Vracht" at bounding box center [27, 187] width 26 height 19
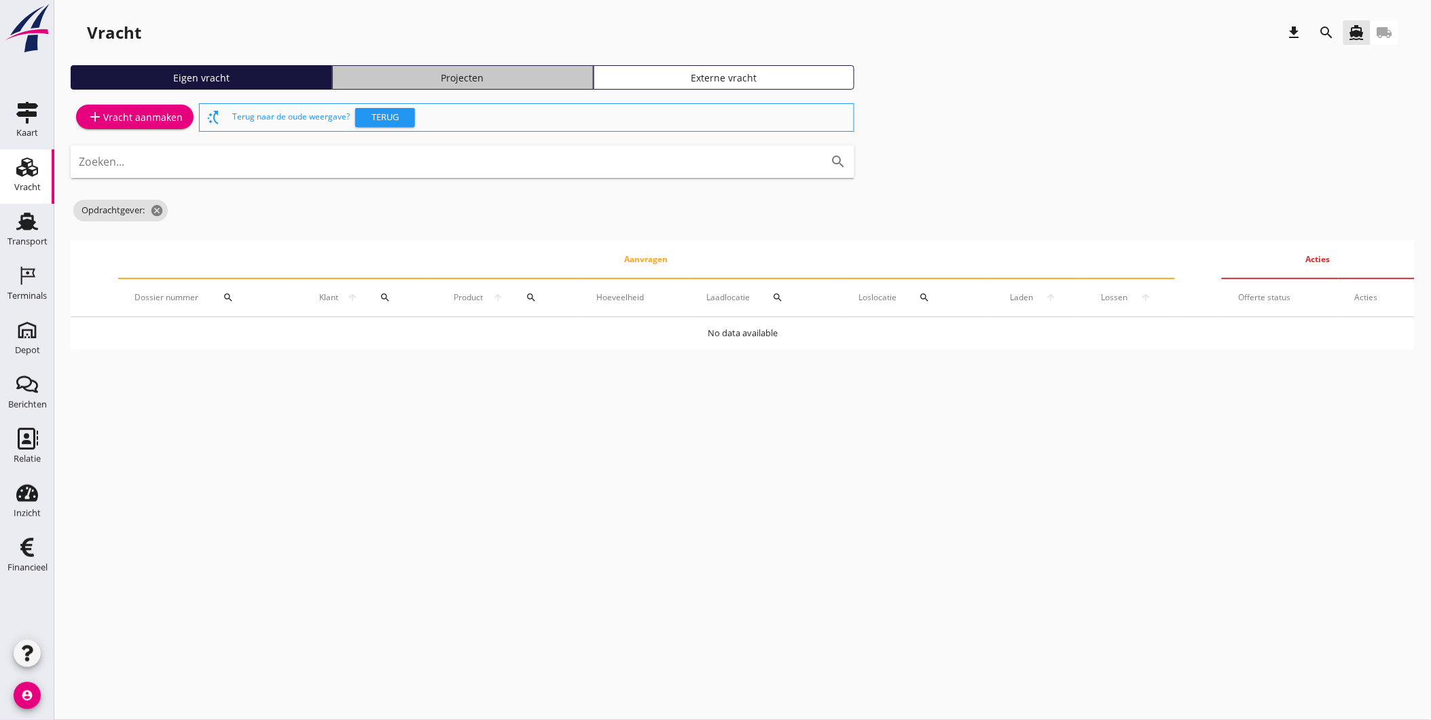
click at [460, 77] on div "Projecten" at bounding box center [462, 78] width 249 height 14
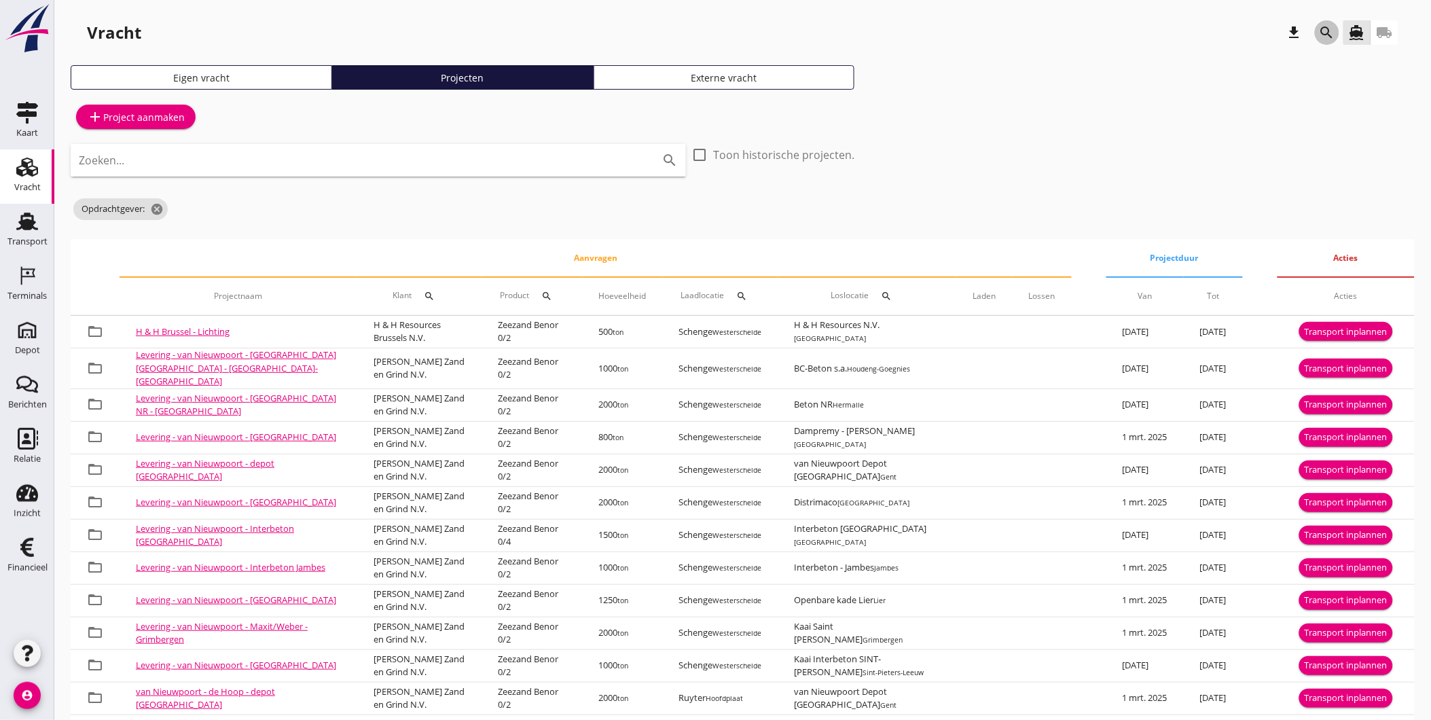
click at [1323, 35] on icon "search" at bounding box center [1327, 32] width 16 height 16
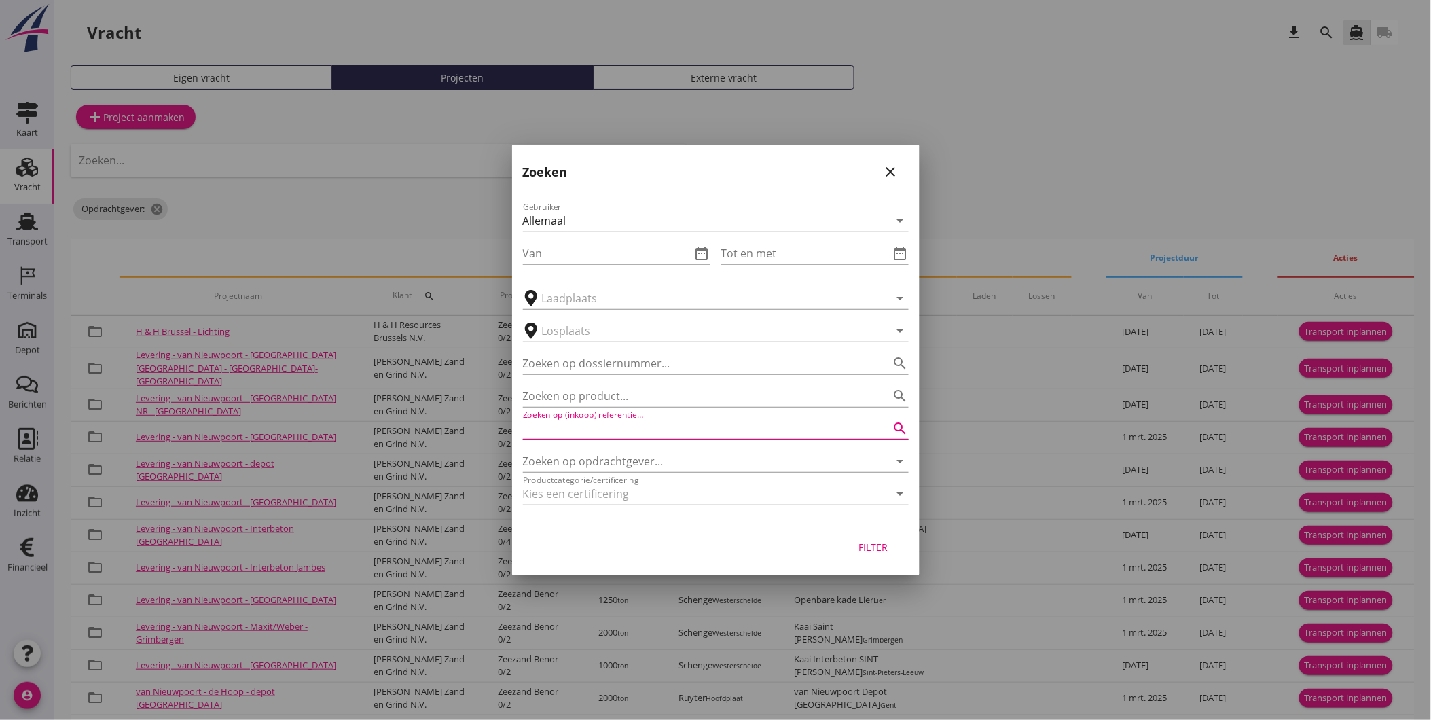
click at [582, 429] on input "Zoeken op (inkoop) referentie…" at bounding box center [697, 429] width 348 height 22
click at [636, 465] on input "Zoeken op opdrachtgever..." at bounding box center [697, 461] width 348 height 22
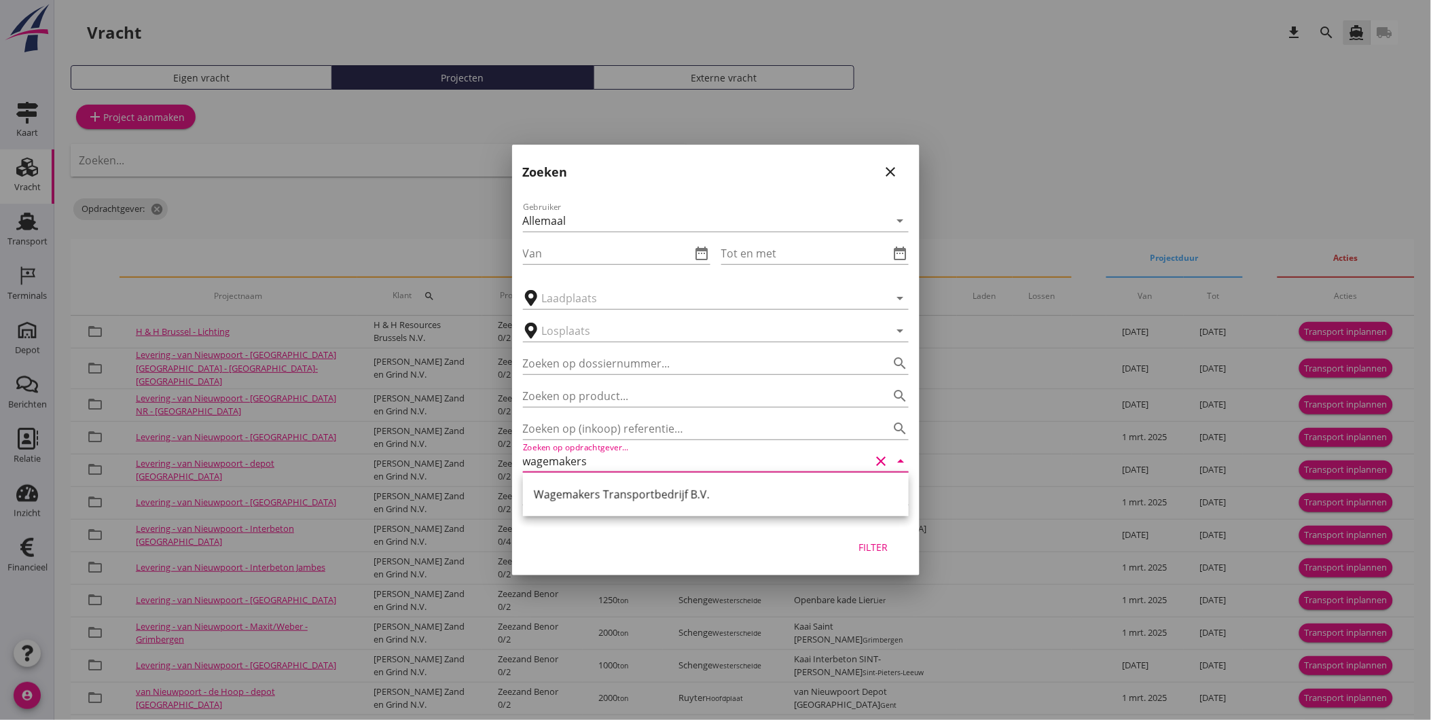
click at [623, 486] on div "Wagemakers Transportbedrijf B.V." at bounding box center [716, 494] width 364 height 16
type input "Wagemakers Transportbedrijf B.V."
click at [865, 546] on div "Filter" at bounding box center [873, 547] width 38 height 14
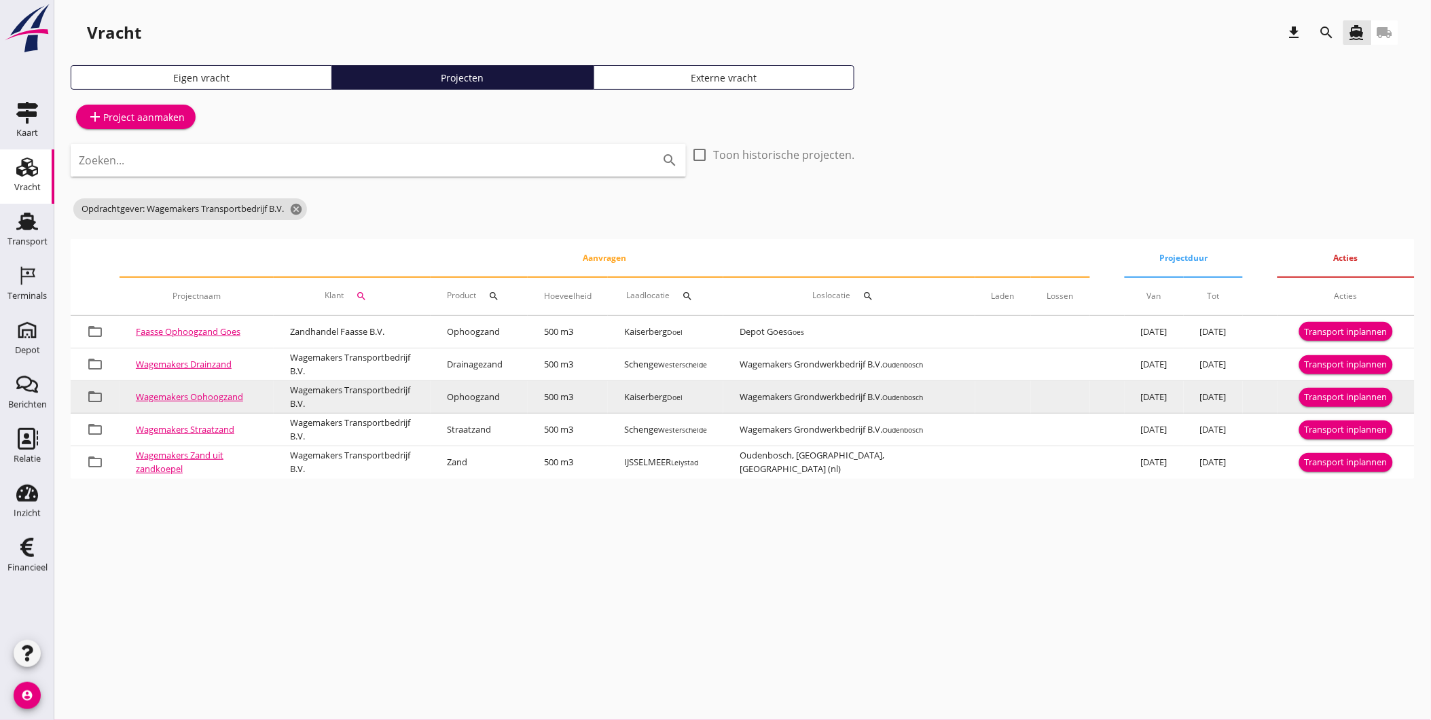
click at [1329, 389] on button "Transport inplannen" at bounding box center [1346, 397] width 94 height 19
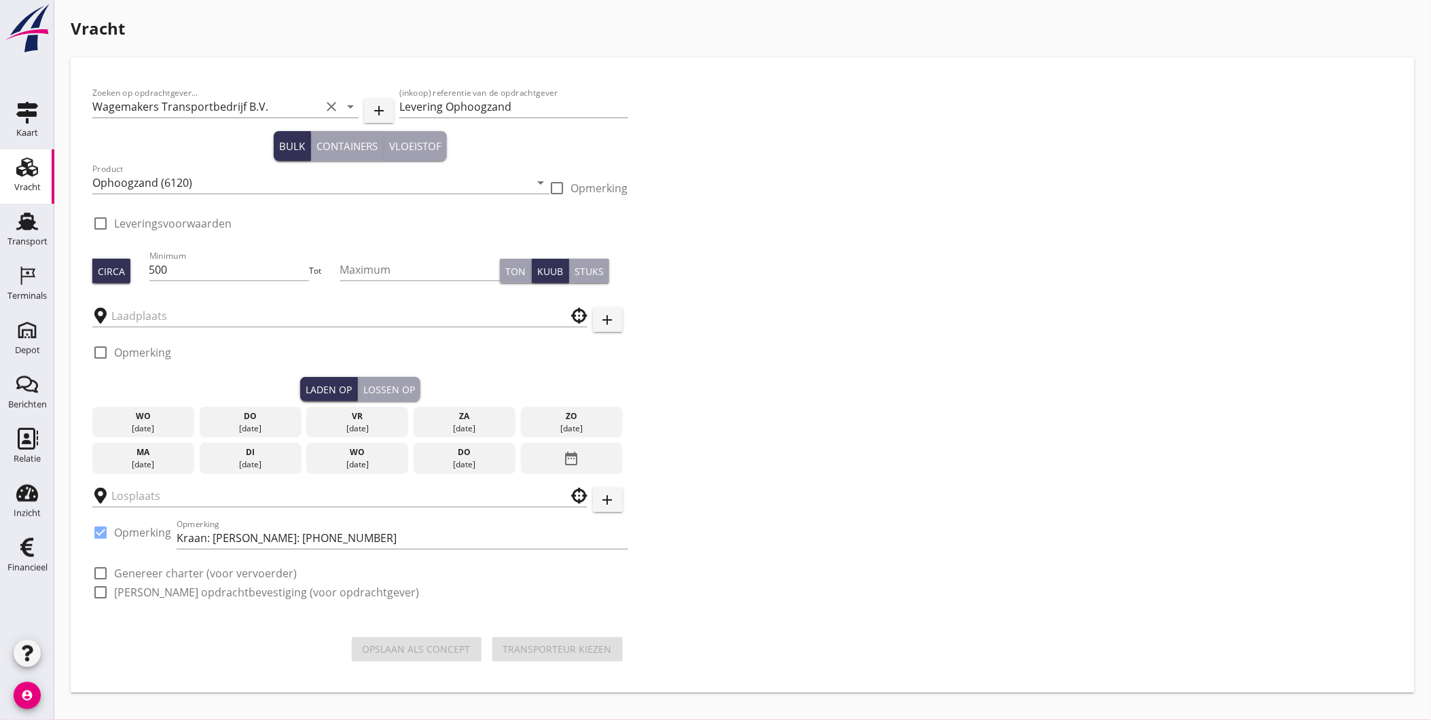
type input "Kaiserberg"
checkbox input "true"
type input "Wagemakers Grondwerkbedrijf B.V."
checkbox input "true"
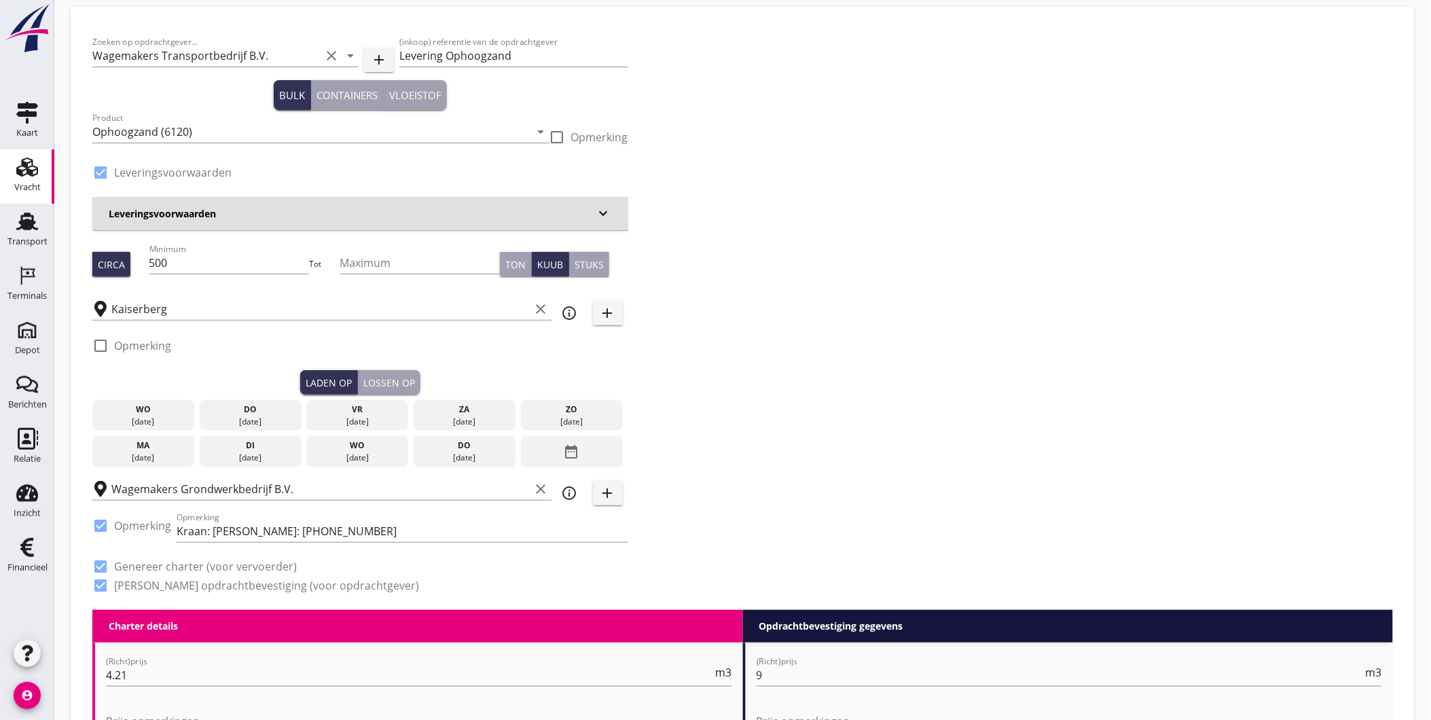
scroll to position [75, 0]
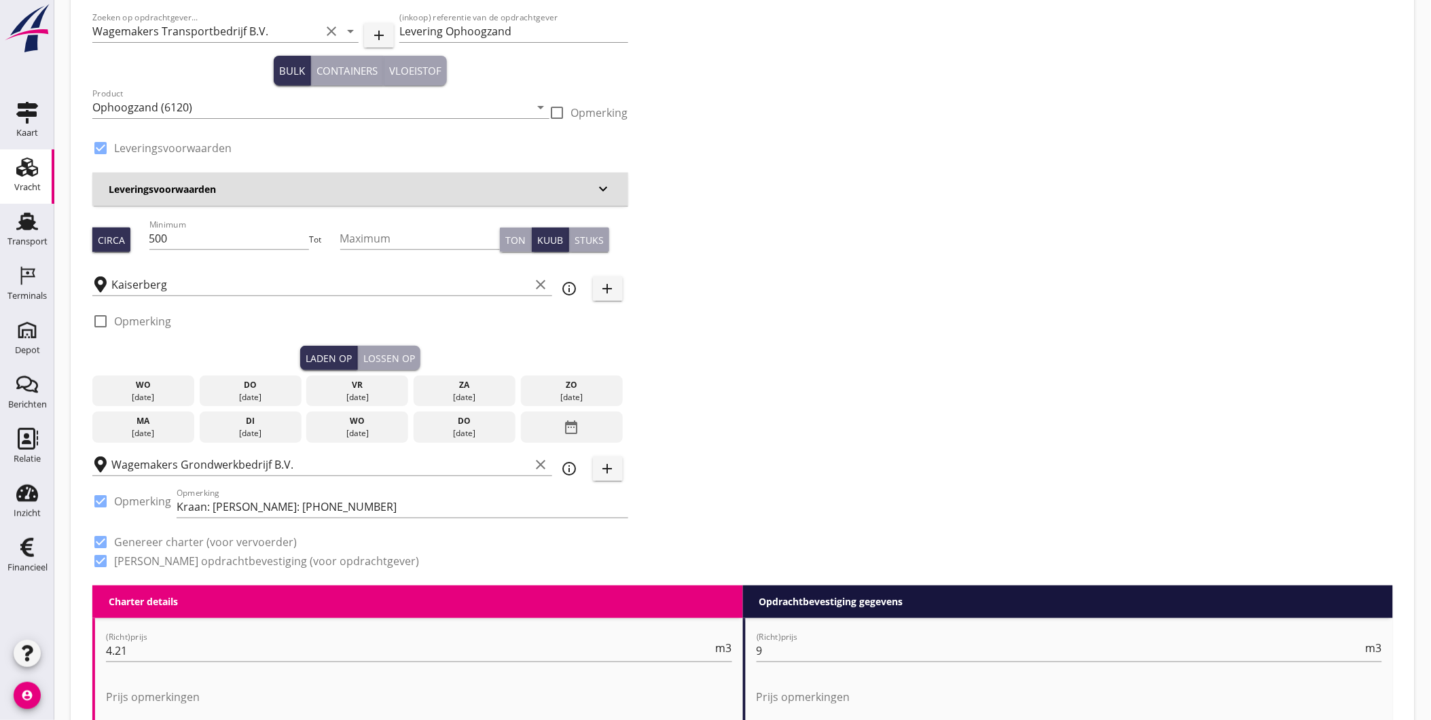
click at [262, 387] on div "do" at bounding box center [250, 385] width 95 height 12
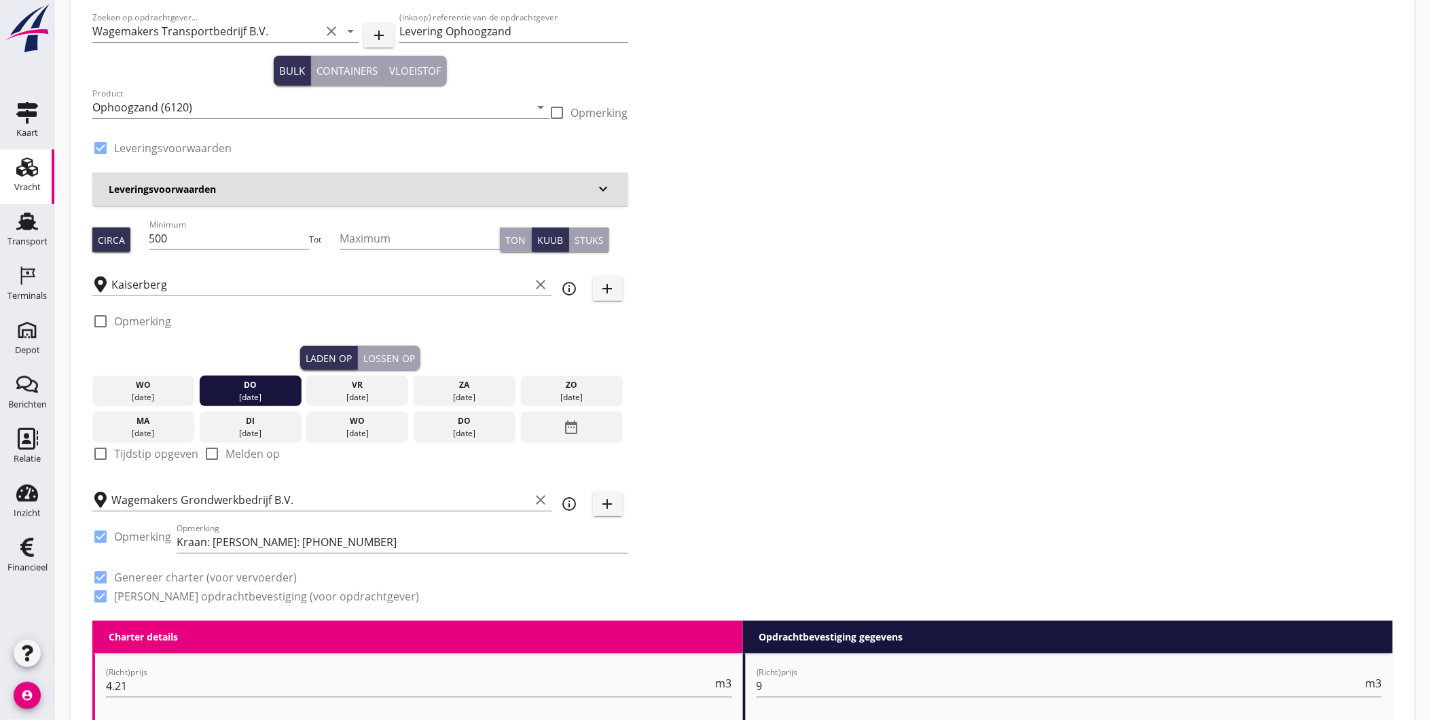
click at [380, 354] on div "Lossen op" at bounding box center [389, 358] width 52 height 14
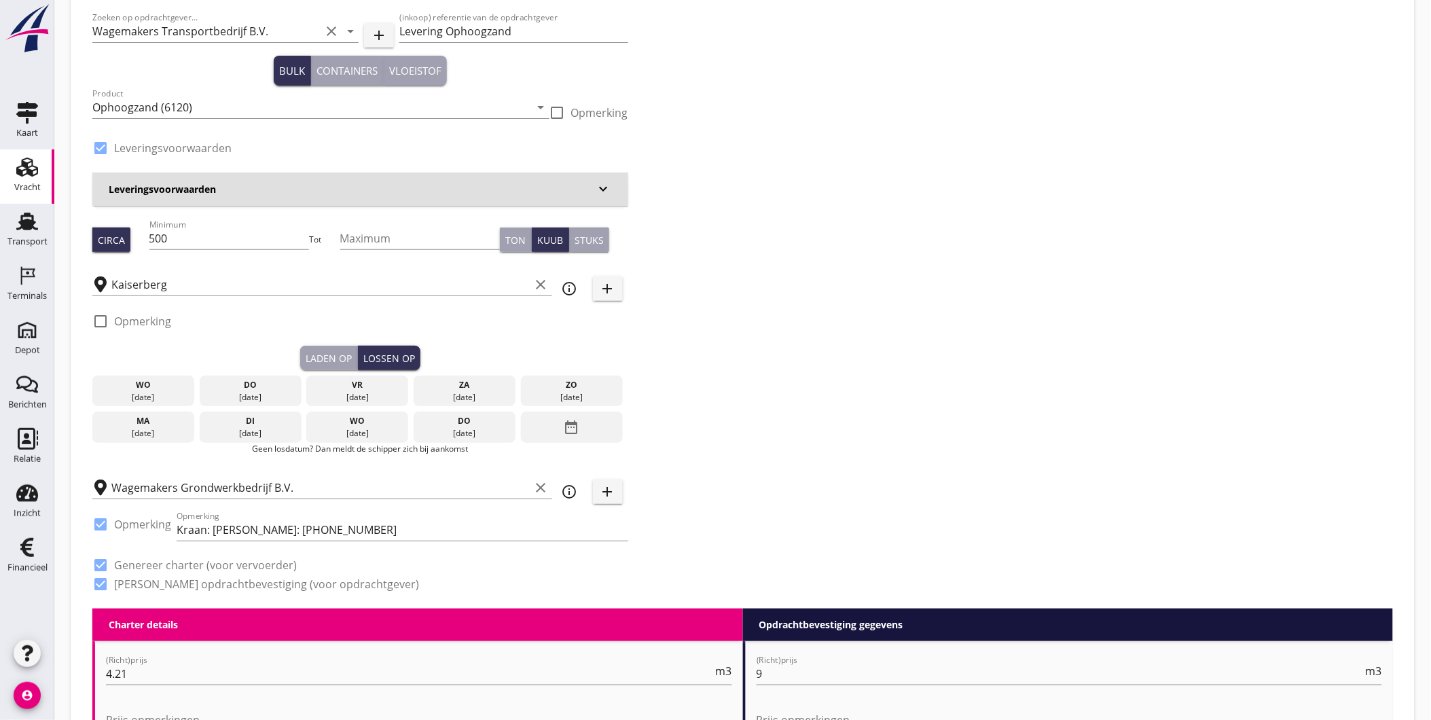
click at [363, 385] on div "vr" at bounding box center [357, 385] width 95 height 12
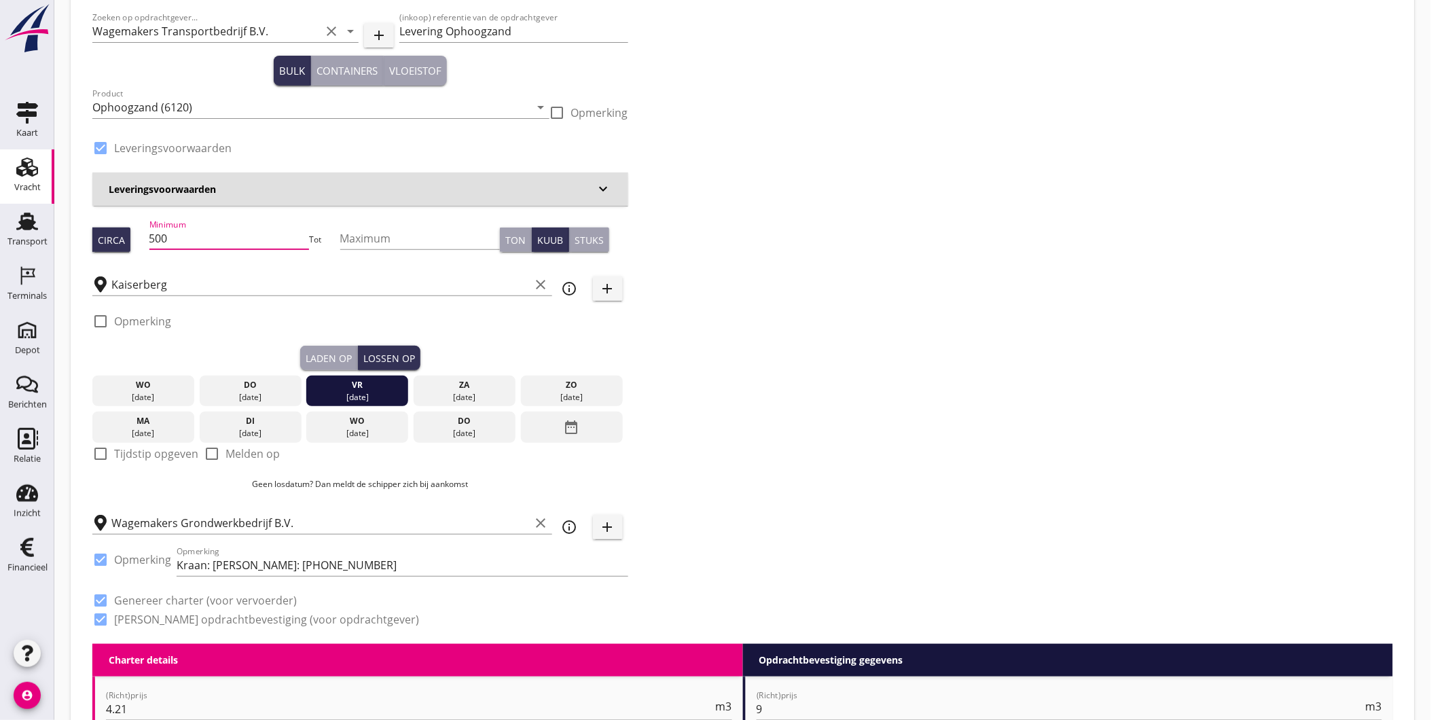
drag, startPoint x: 202, startPoint y: 236, endPoint x: 61, endPoint y: 225, distance: 141.0
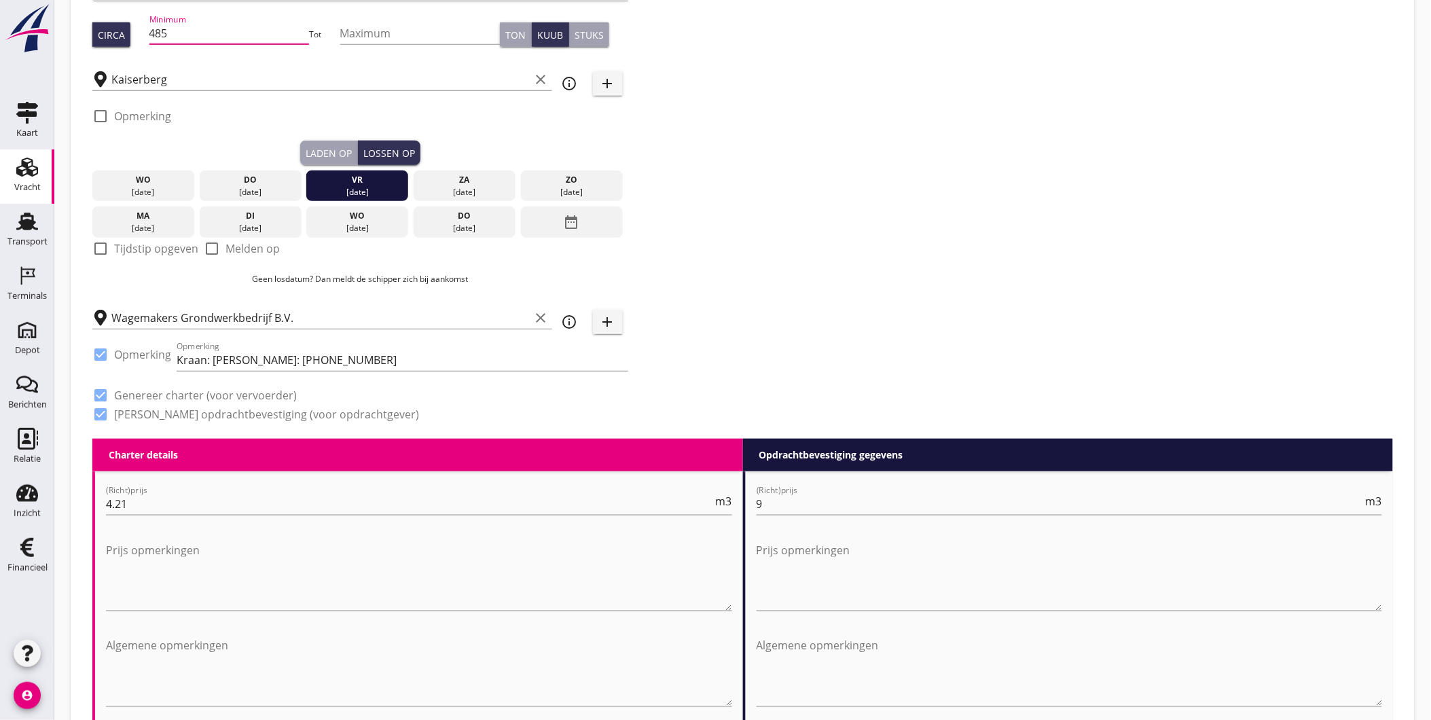
scroll to position [0, 0]
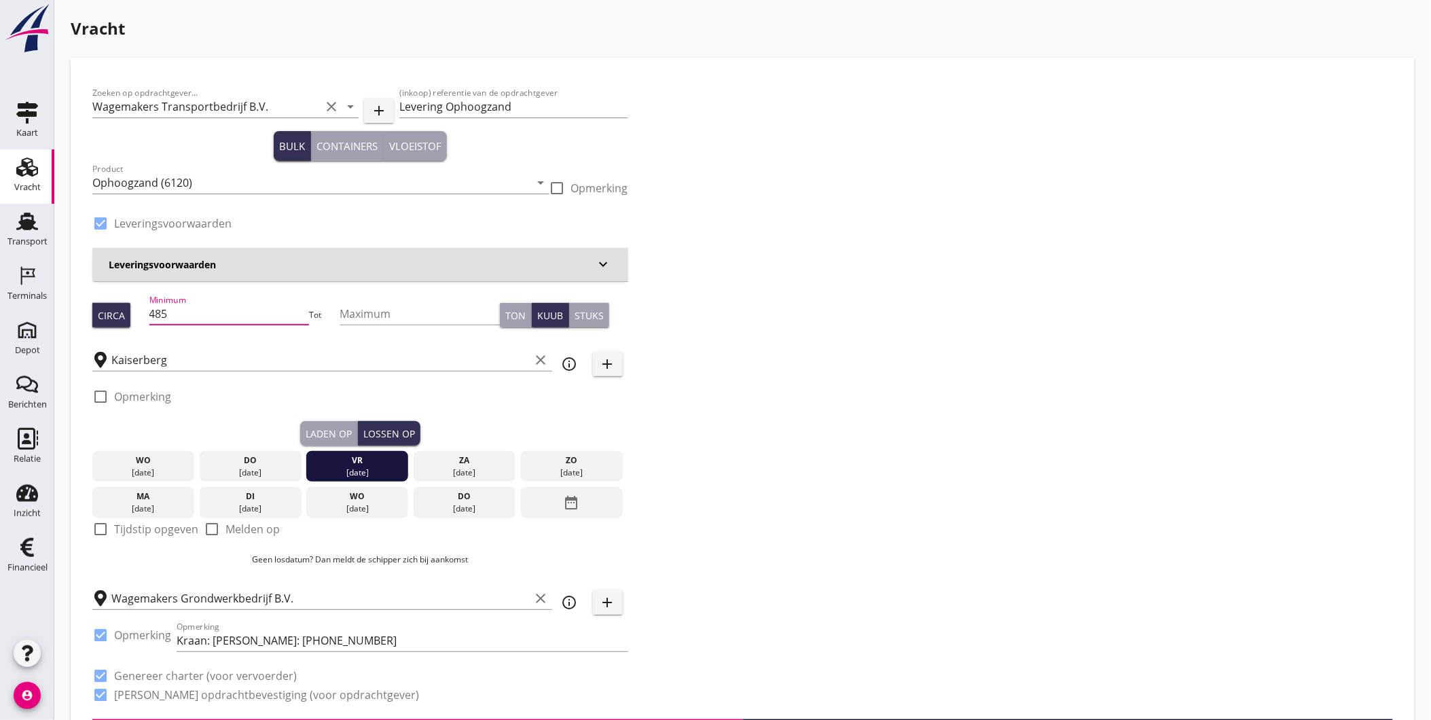
type input "485"
click at [304, 429] on button "Laden op" at bounding box center [329, 433] width 58 height 24
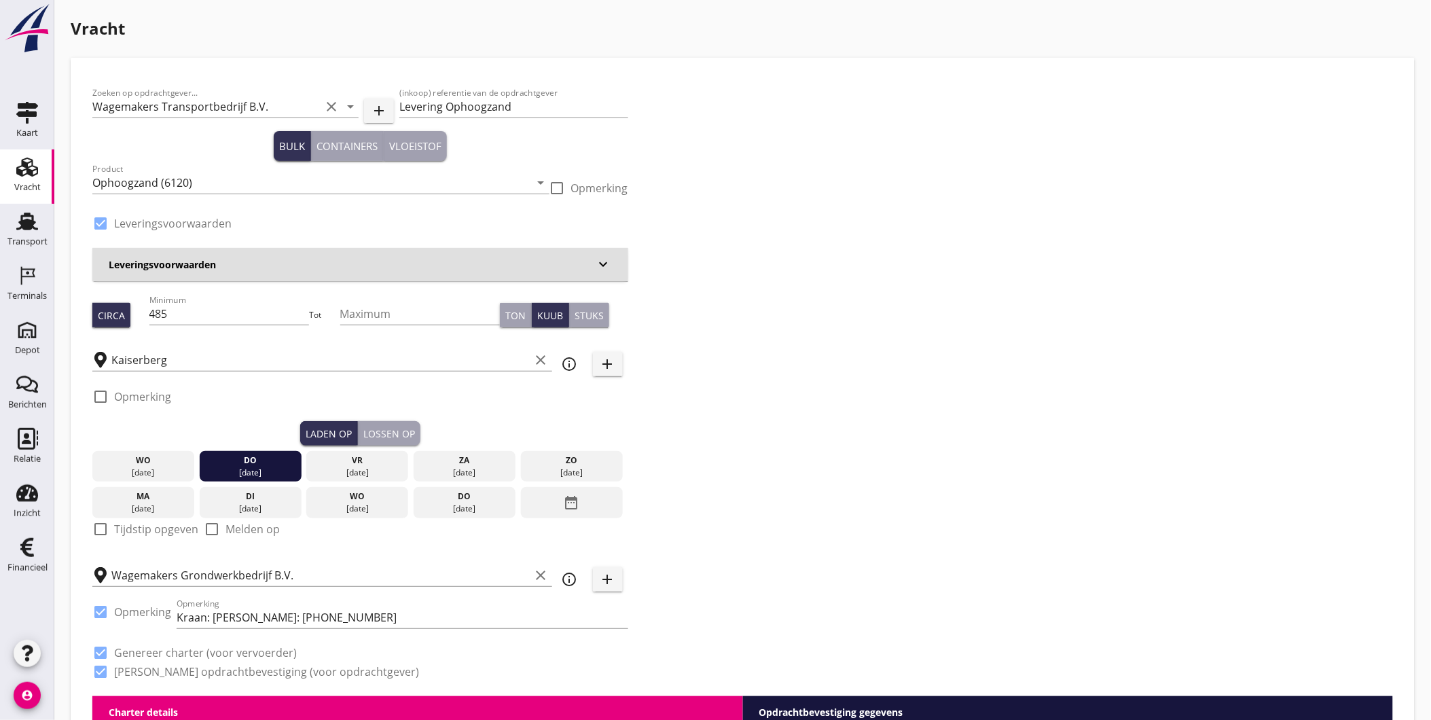
click at [380, 426] on div "Lossen op" at bounding box center [389, 433] width 52 height 14
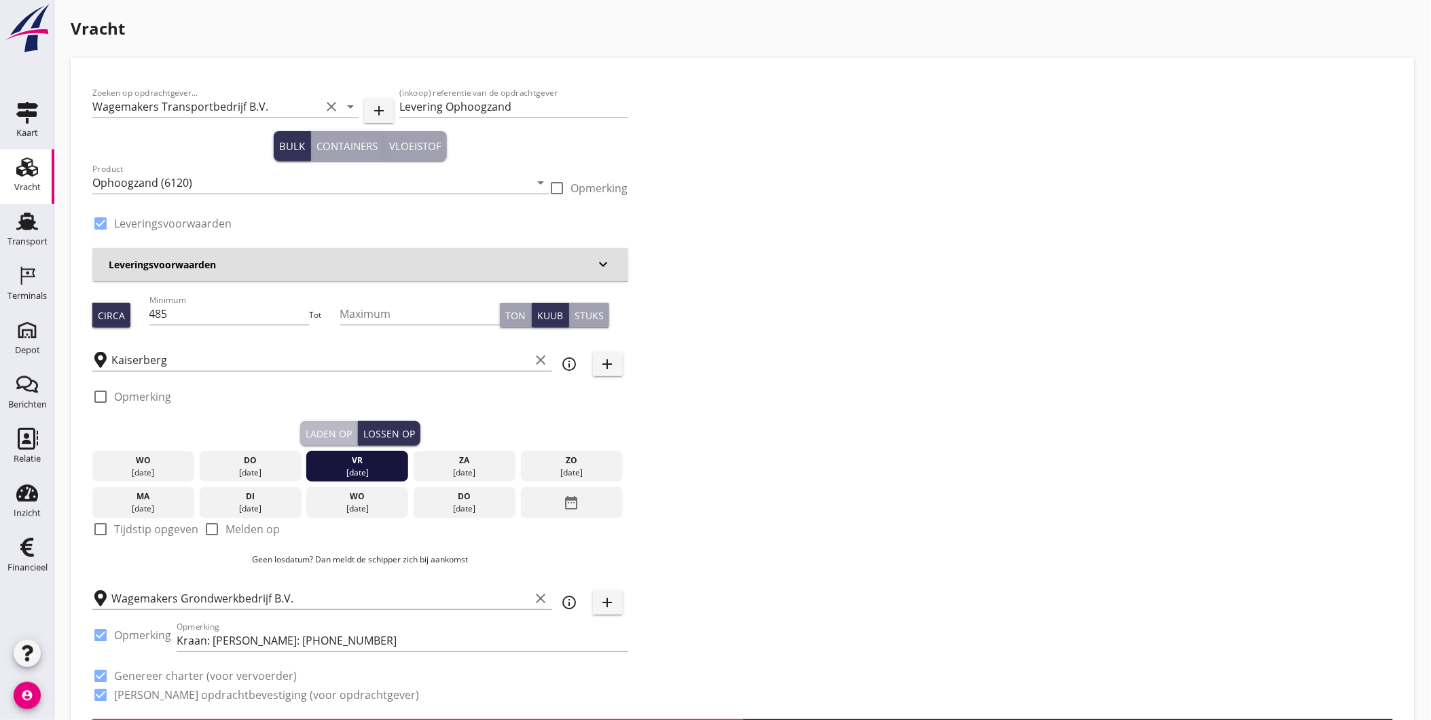
click at [315, 430] on div "Laden op" at bounding box center [329, 433] width 46 height 14
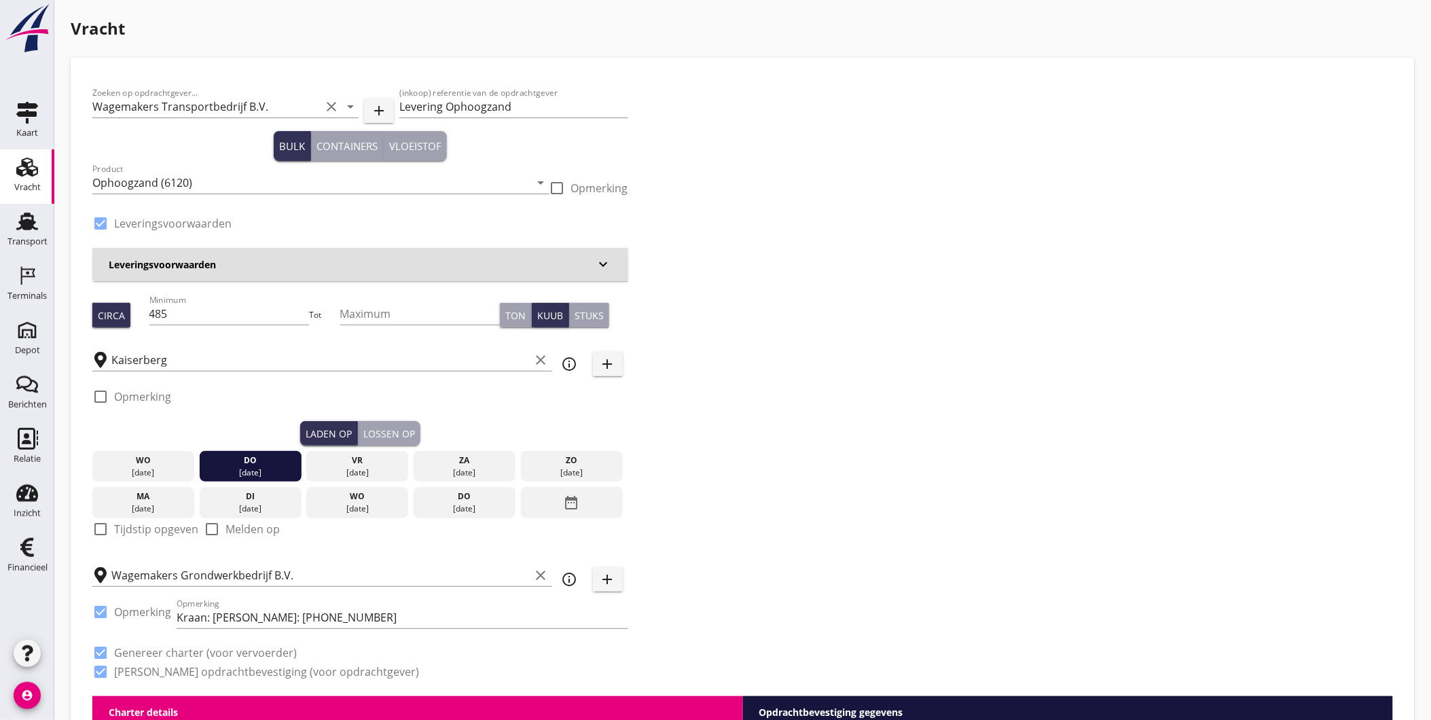
click at [409, 422] on button "Lossen op" at bounding box center [389, 433] width 62 height 24
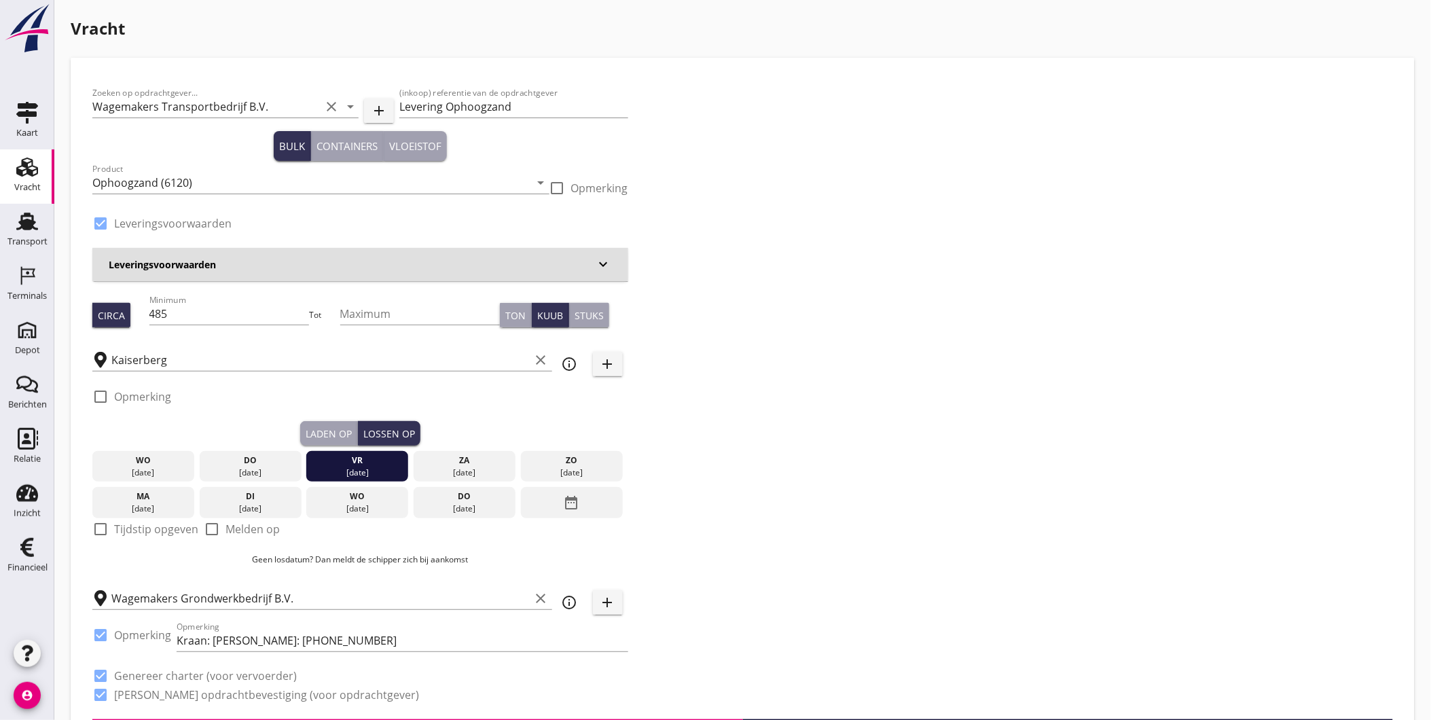
click at [511, 313] on div "Ton" at bounding box center [515, 315] width 20 height 14
click at [576, 315] on div "Stuks" at bounding box center [589, 315] width 29 height 14
click at [558, 315] on div "Kuub" at bounding box center [550, 315] width 26 height 14
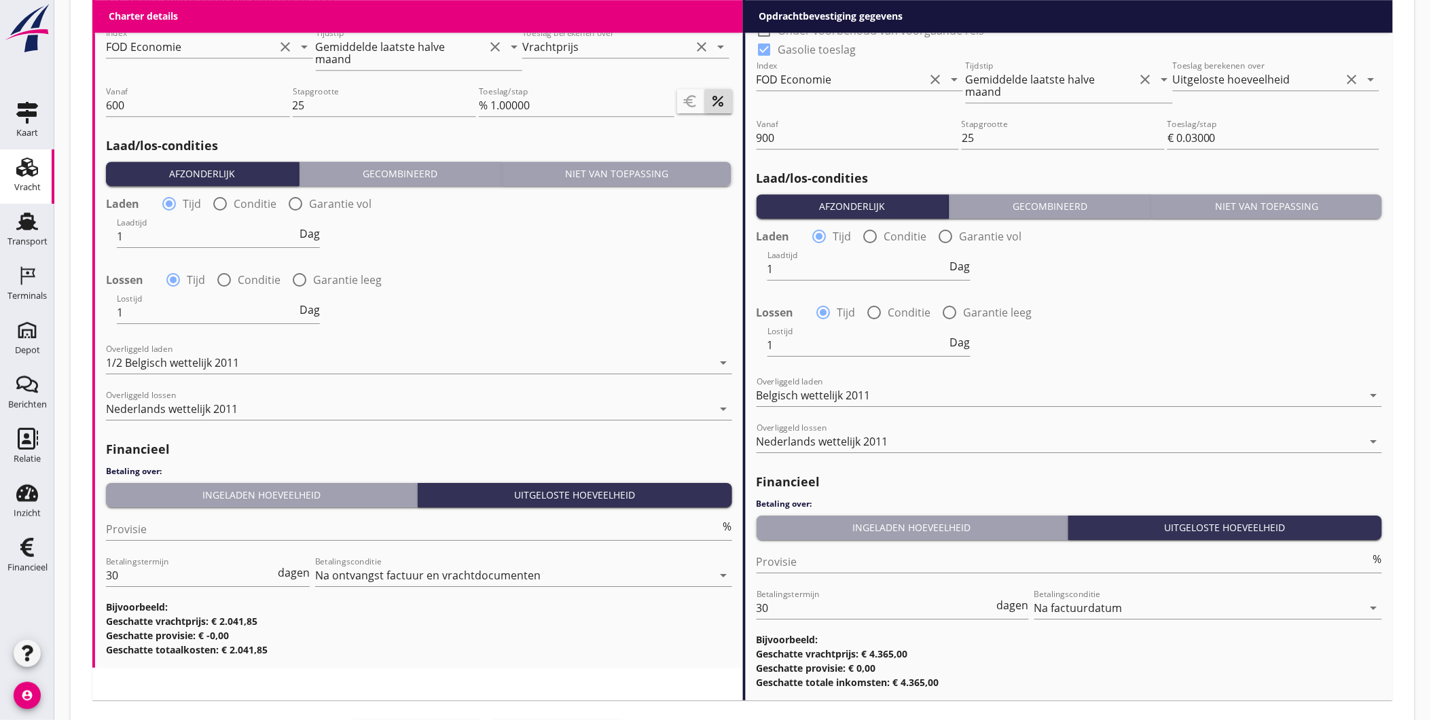
scroll to position [1488, 0]
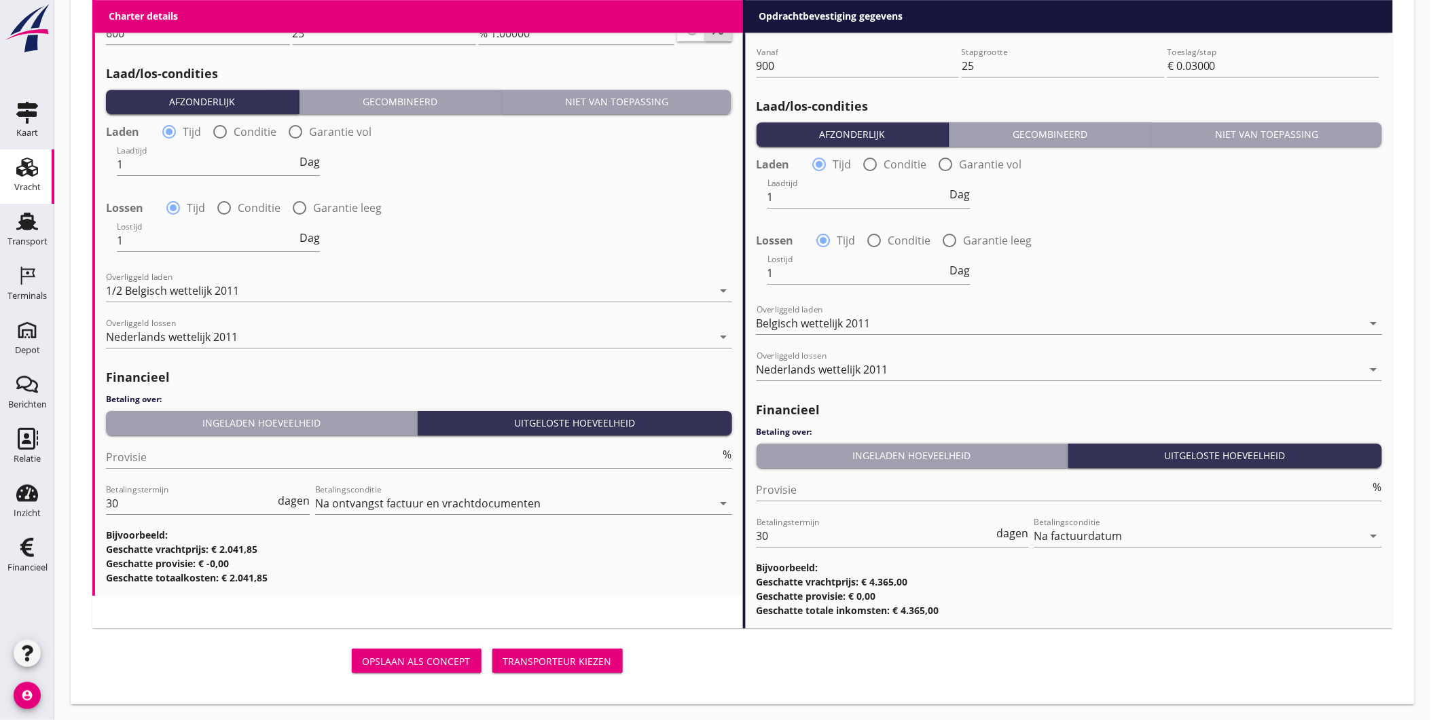
click at [566, 659] on div "Transporteur kiezen" at bounding box center [557, 661] width 109 height 14
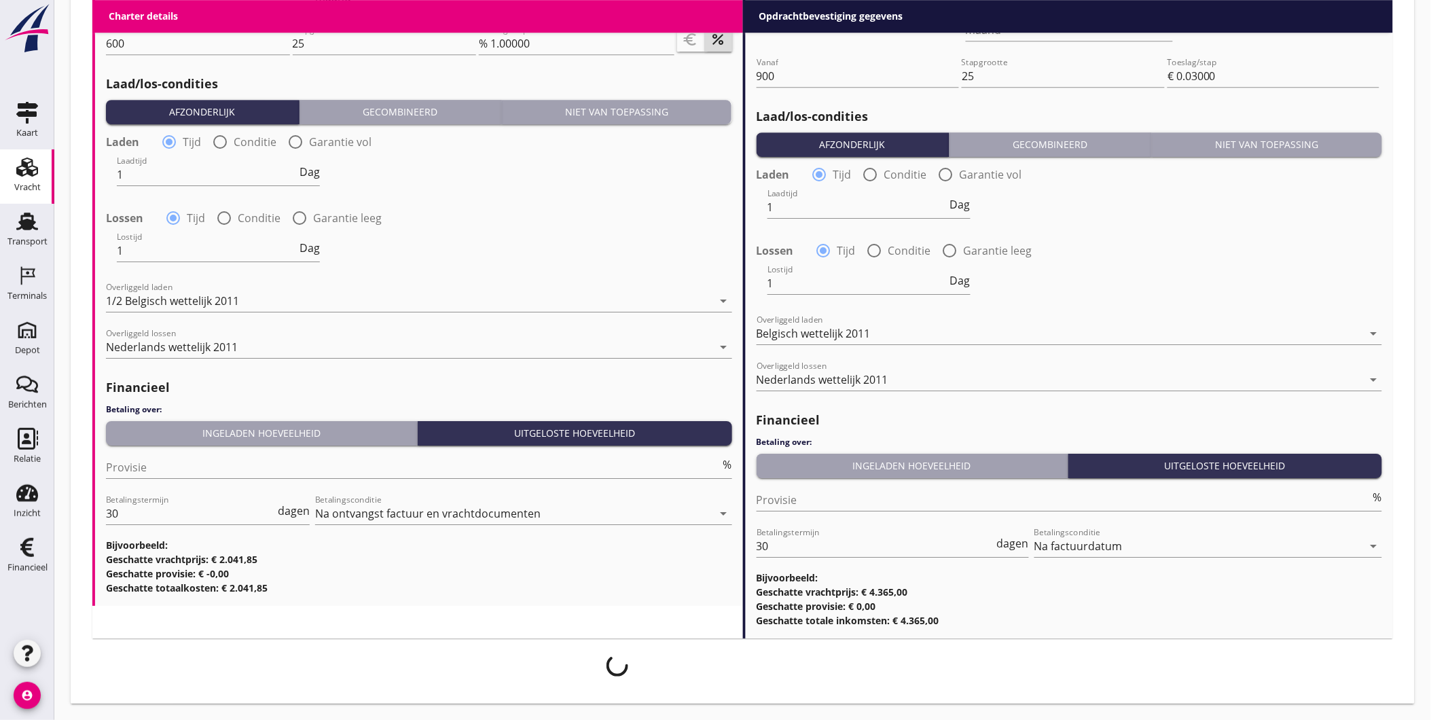
scroll to position [1477, 0]
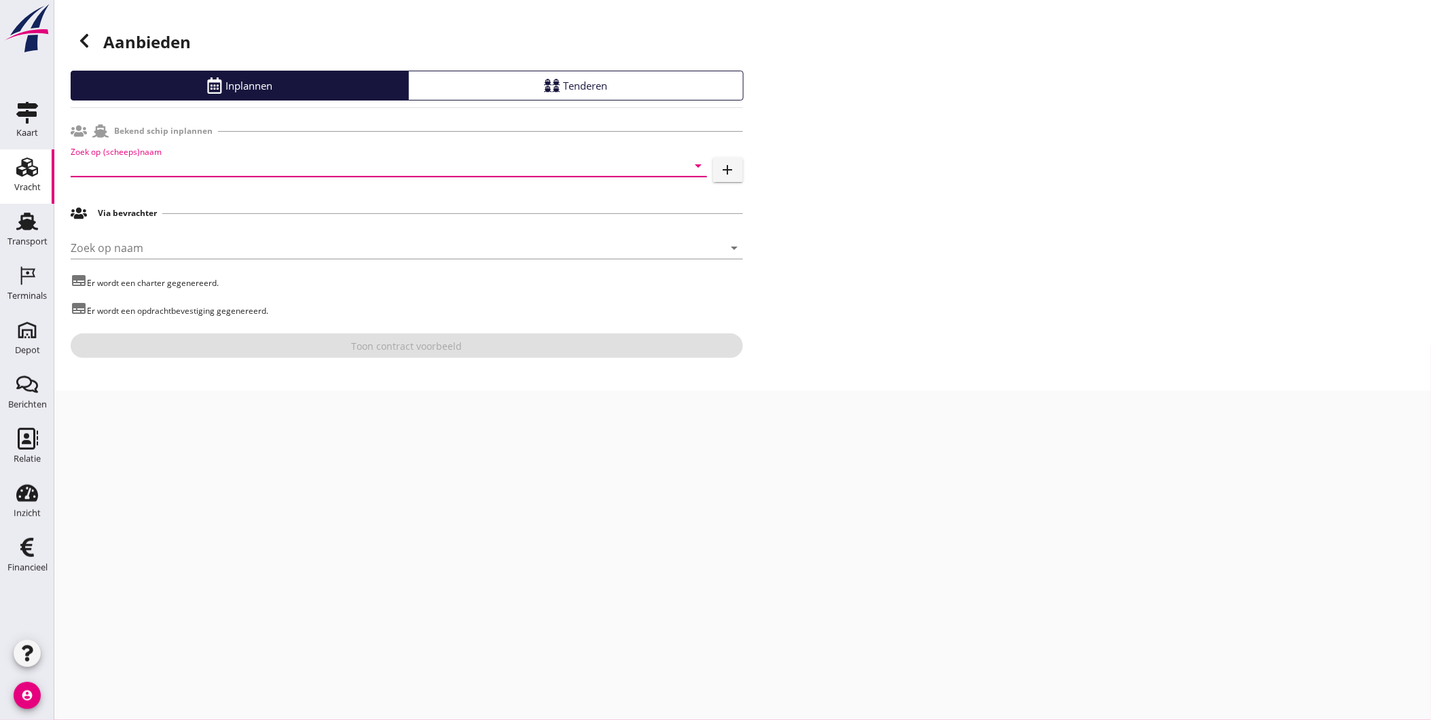
click at [217, 166] on input "Zoek op (scheeps)naam" at bounding box center [370, 166] width 598 height 22
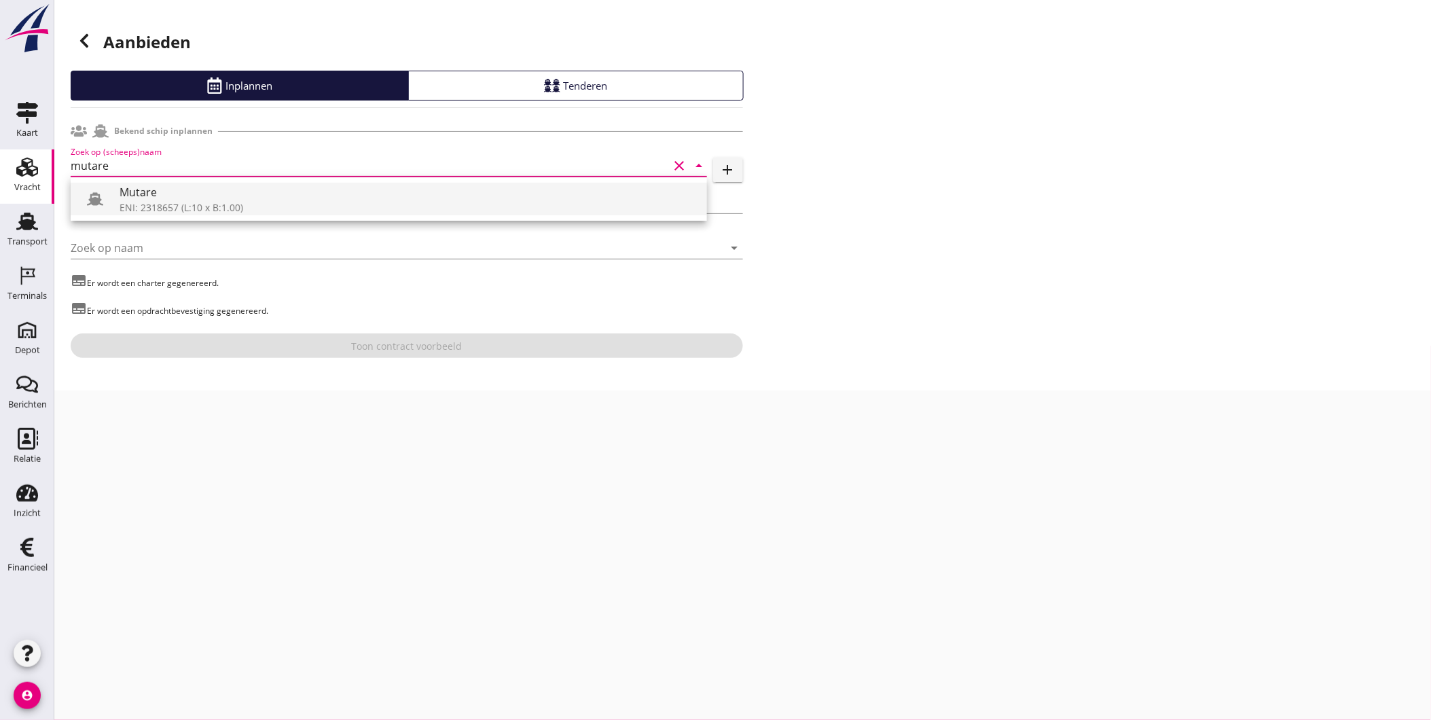
click at [219, 196] on div "Mutare" at bounding box center [408, 192] width 577 height 16
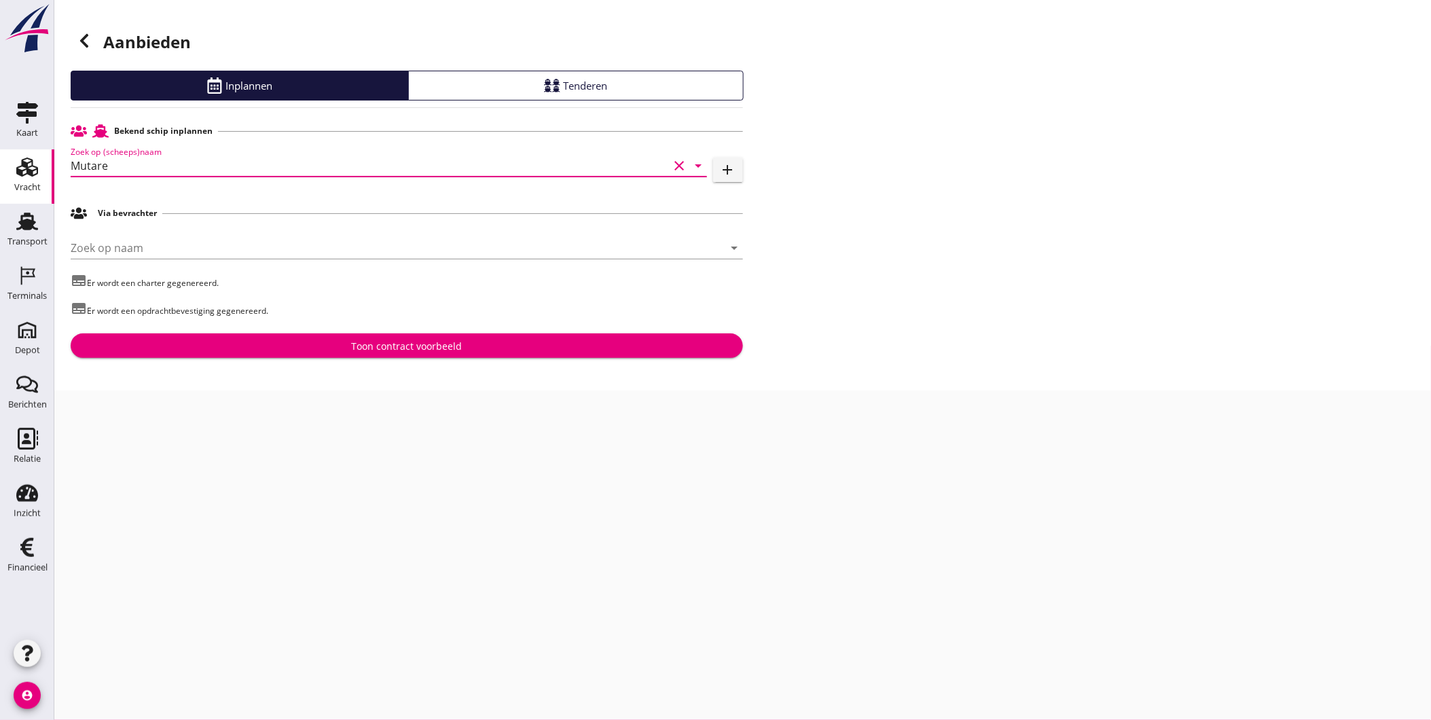
type input "Mutare"
click at [349, 348] on div "Toon contract voorbeeld" at bounding box center [406, 346] width 651 height 14
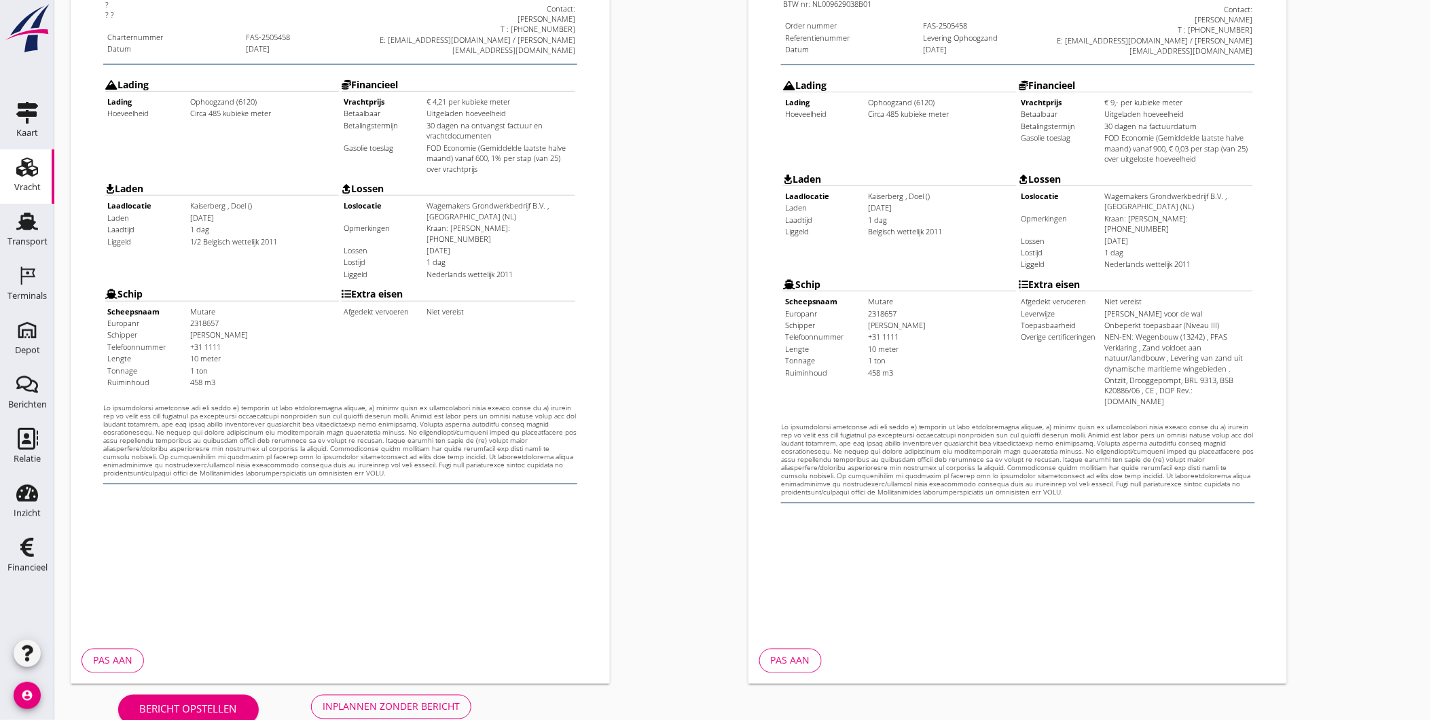
scroll to position [285, 0]
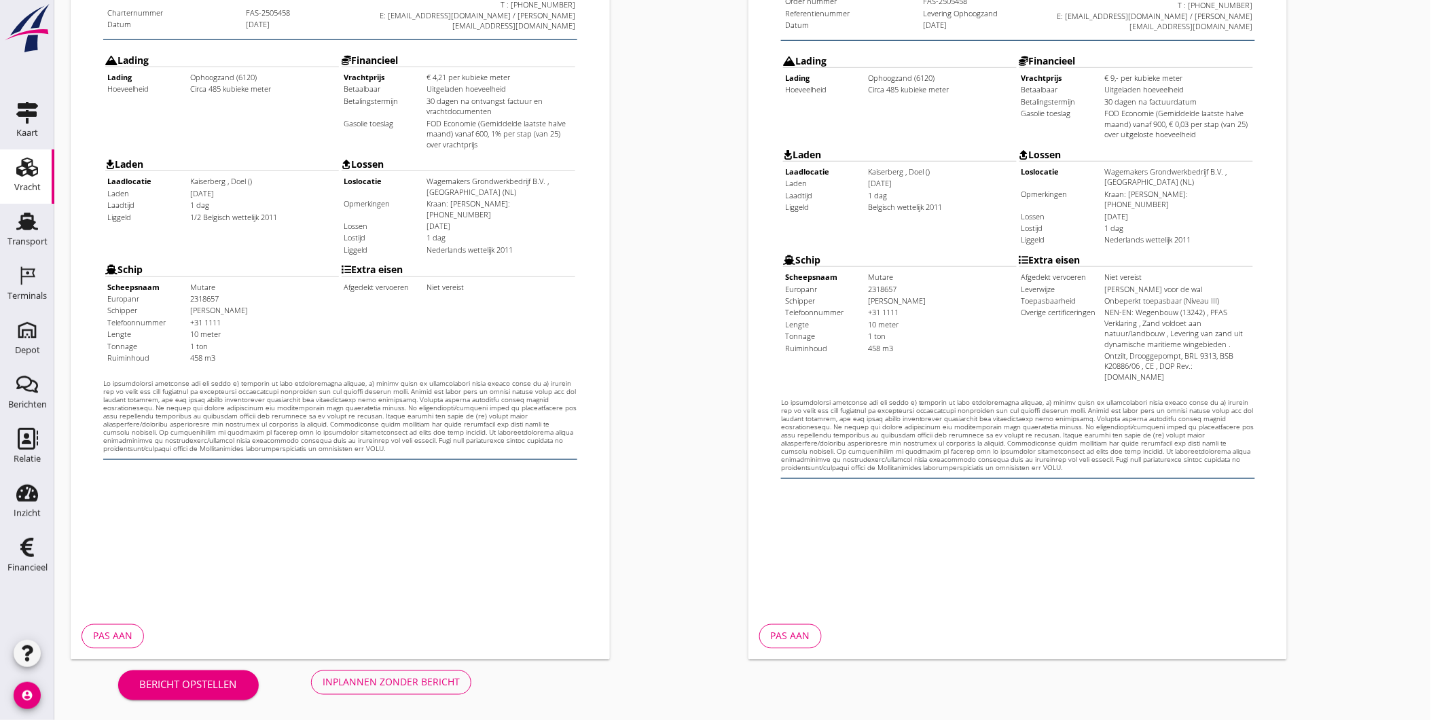
click at [416, 675] on div "Inplannen zonder bericht" at bounding box center [391, 682] width 137 height 14
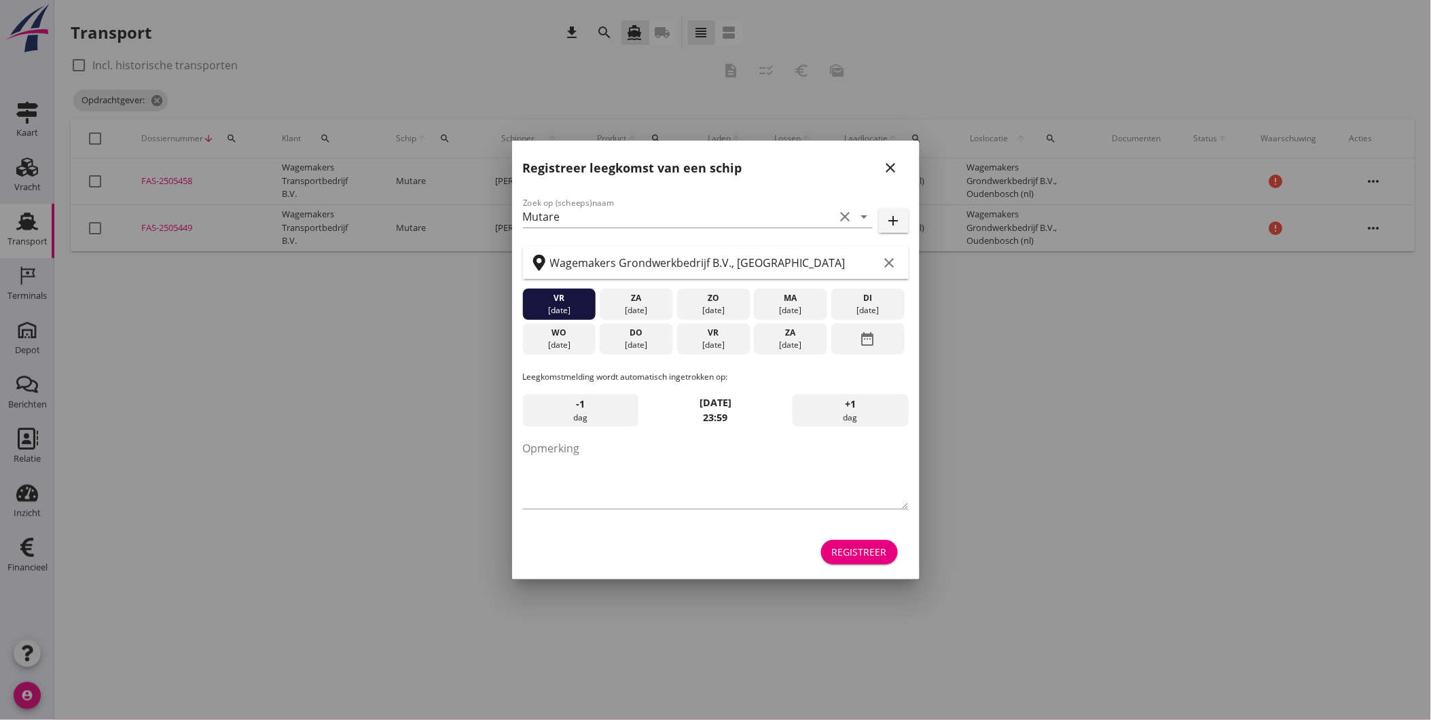
click at [896, 161] on icon "close" at bounding box center [891, 168] width 16 height 16
